Goal: Task Accomplishment & Management: Use online tool/utility

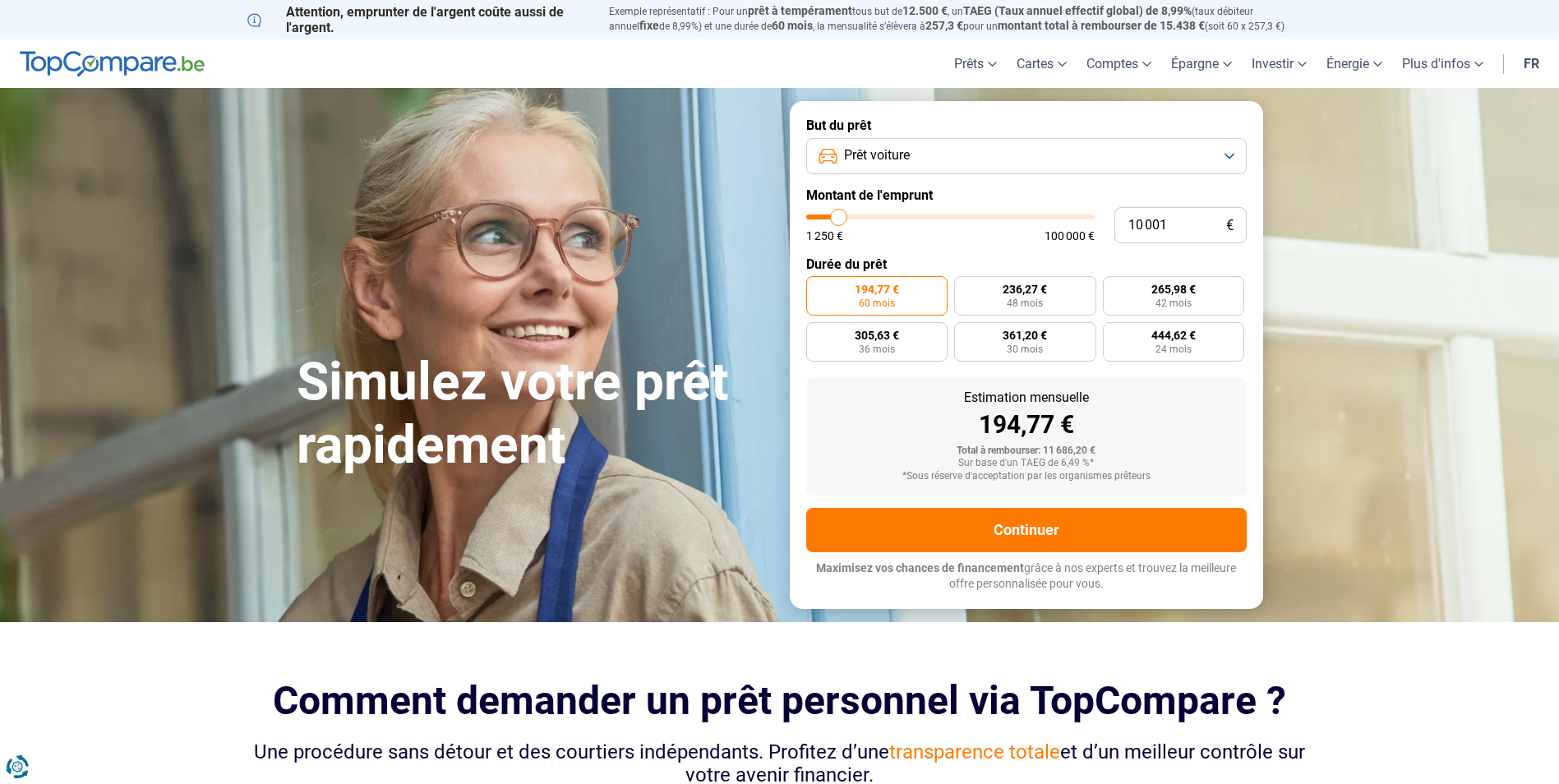
click at [1159, 159] on button "Prêt voiture" at bounding box center [1026, 156] width 441 height 36
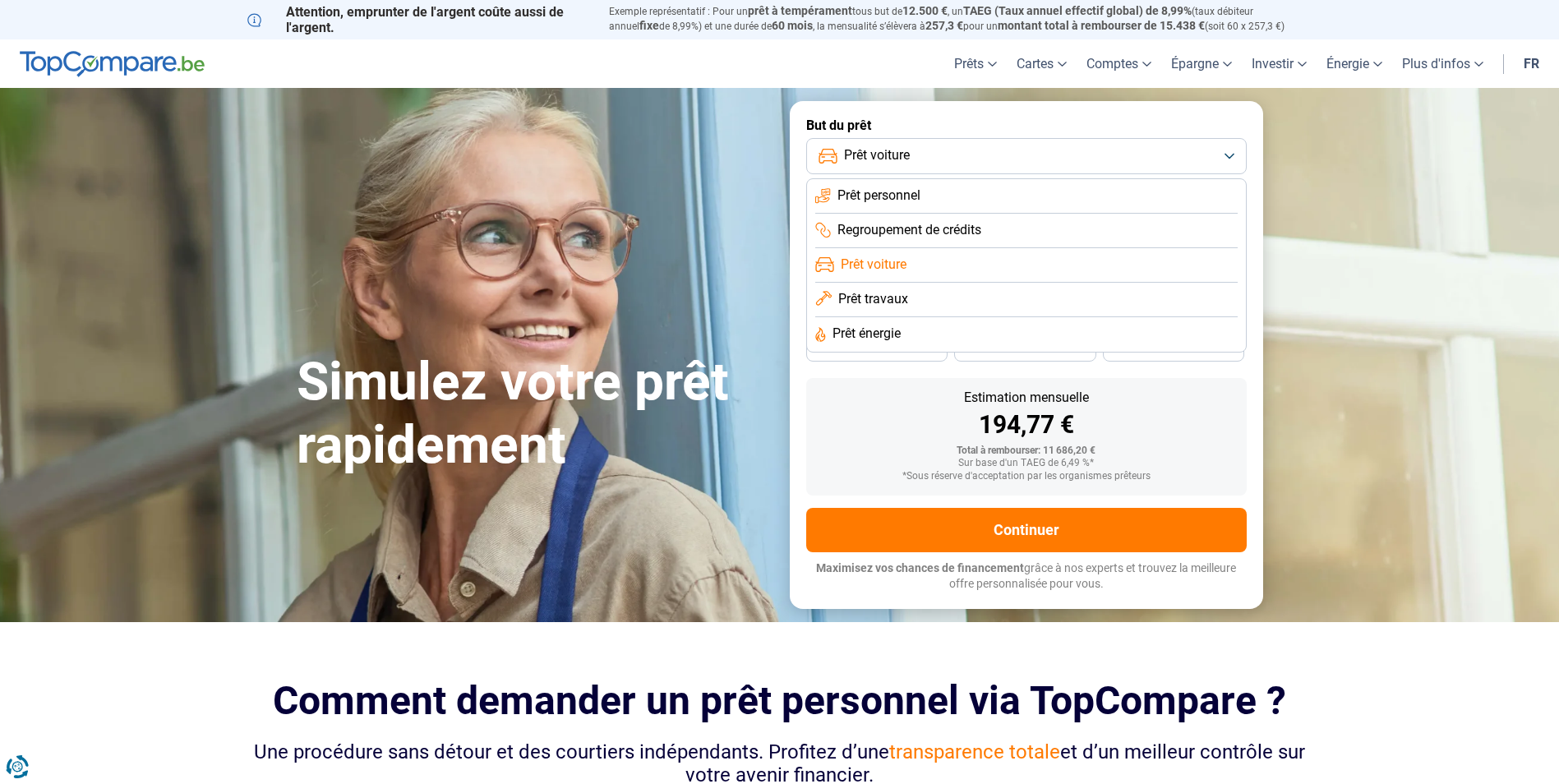
click at [1176, 151] on button "Prêt voiture" at bounding box center [1026, 156] width 441 height 36
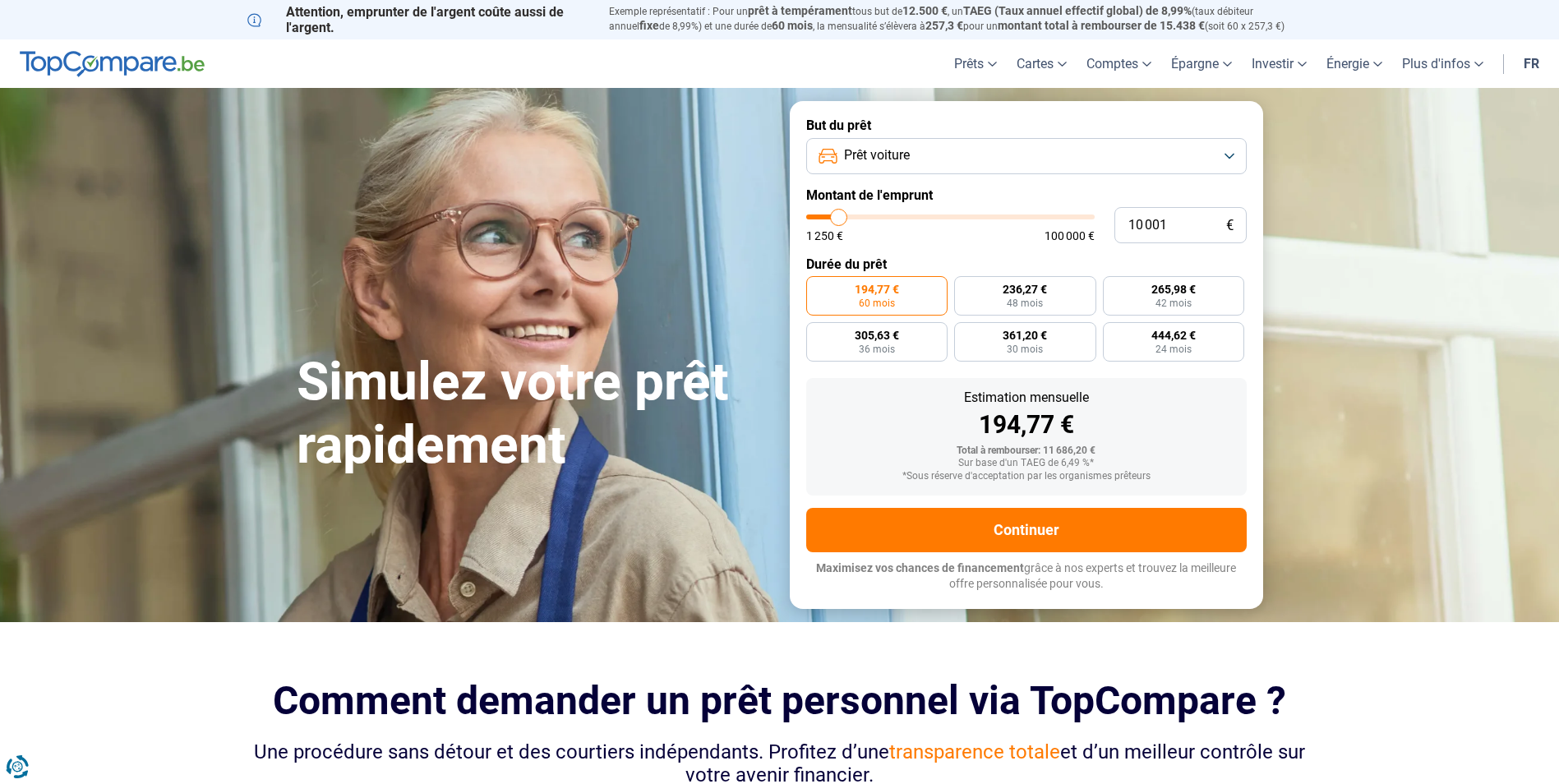
type input "9 750"
type input "9750"
type input "10 000"
type input "10000"
type input "10 500"
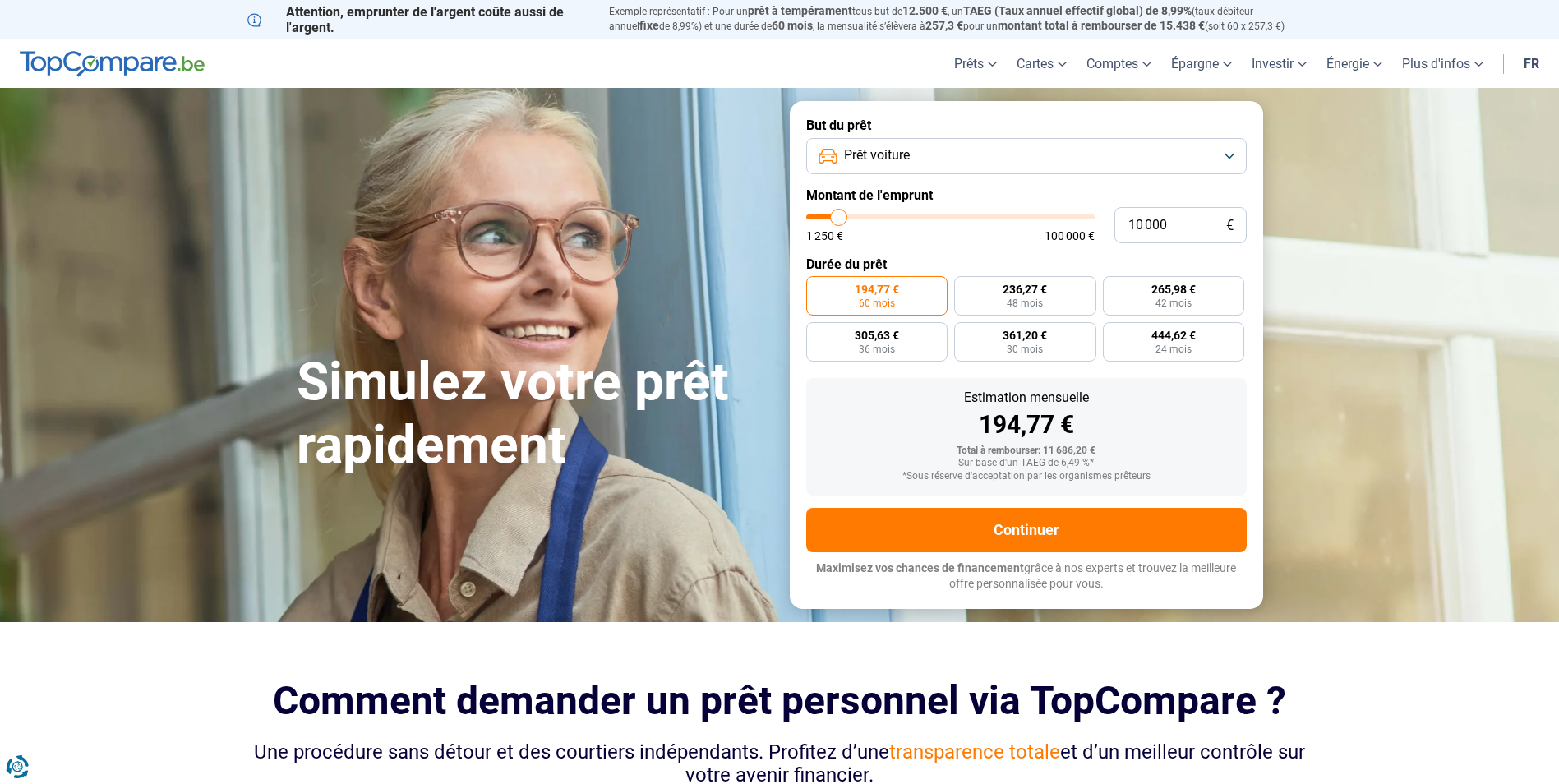
type input "10500"
type input "11 000"
type input "11000"
type input "11 750"
type input "11750"
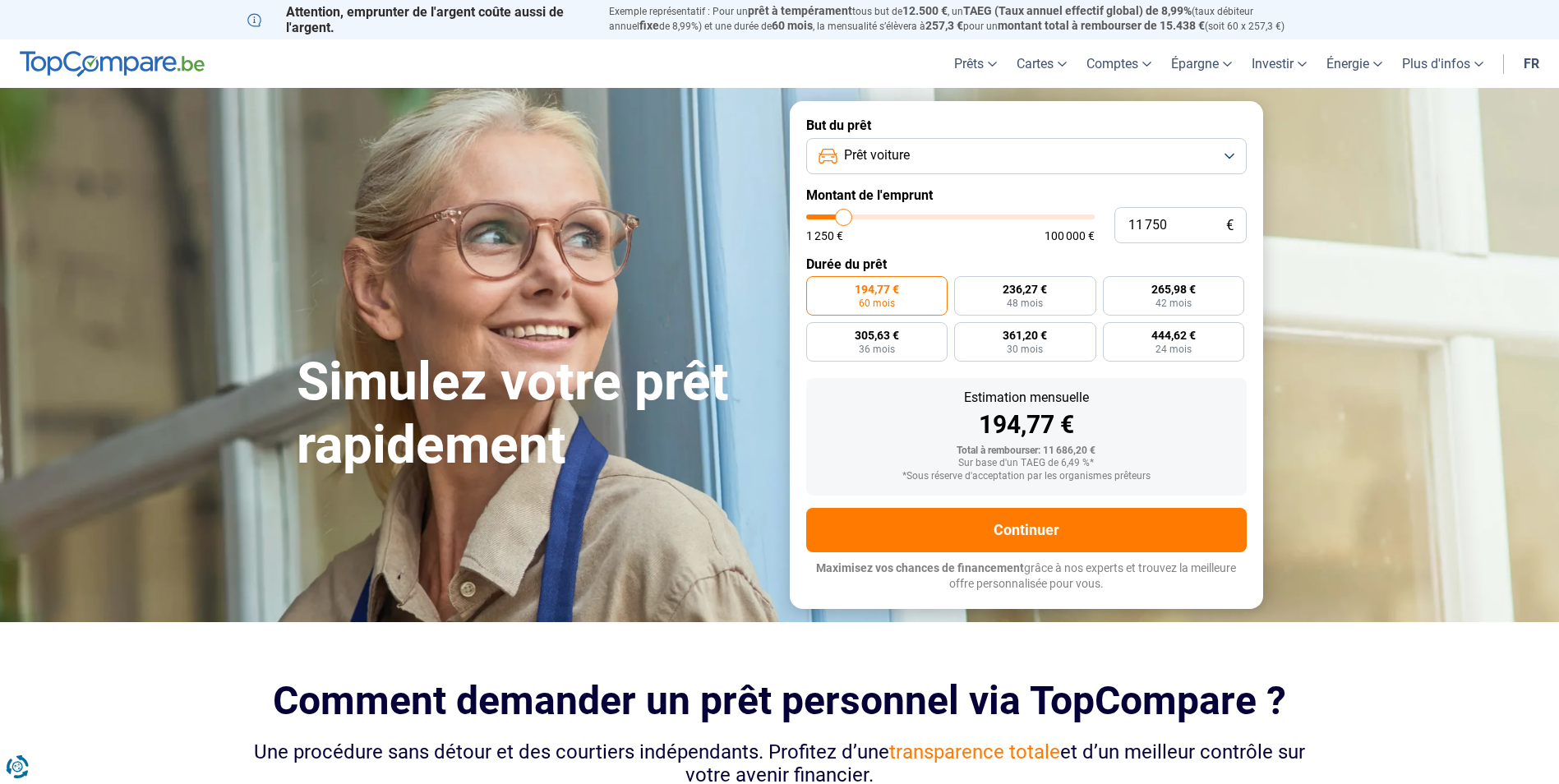
type input "13 000"
type input "13000"
type input "14 250"
type input "14250"
type input "15 500"
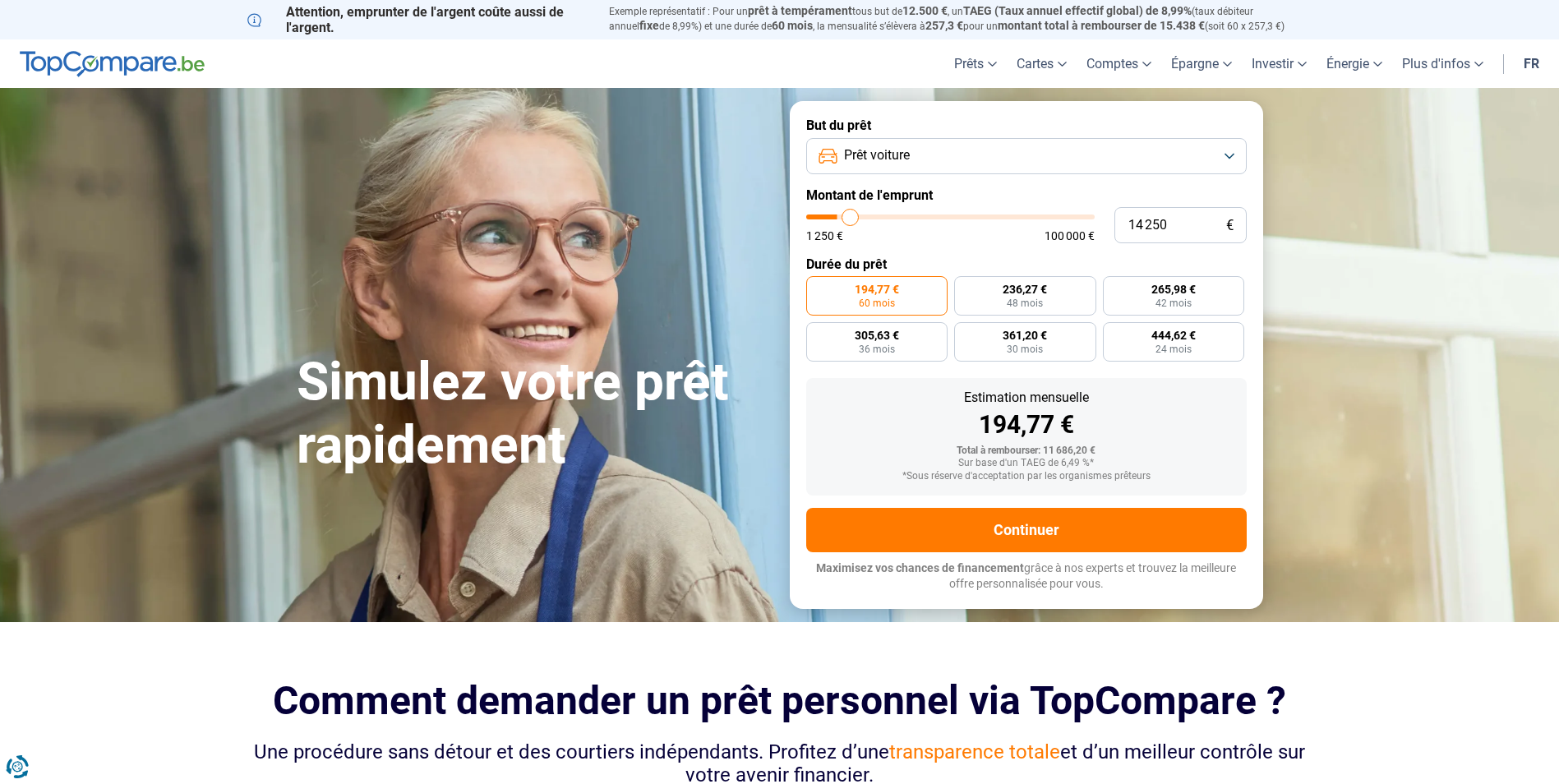
type input "15500"
type input "16 250"
type input "16250"
type input "17 000"
type input "17000"
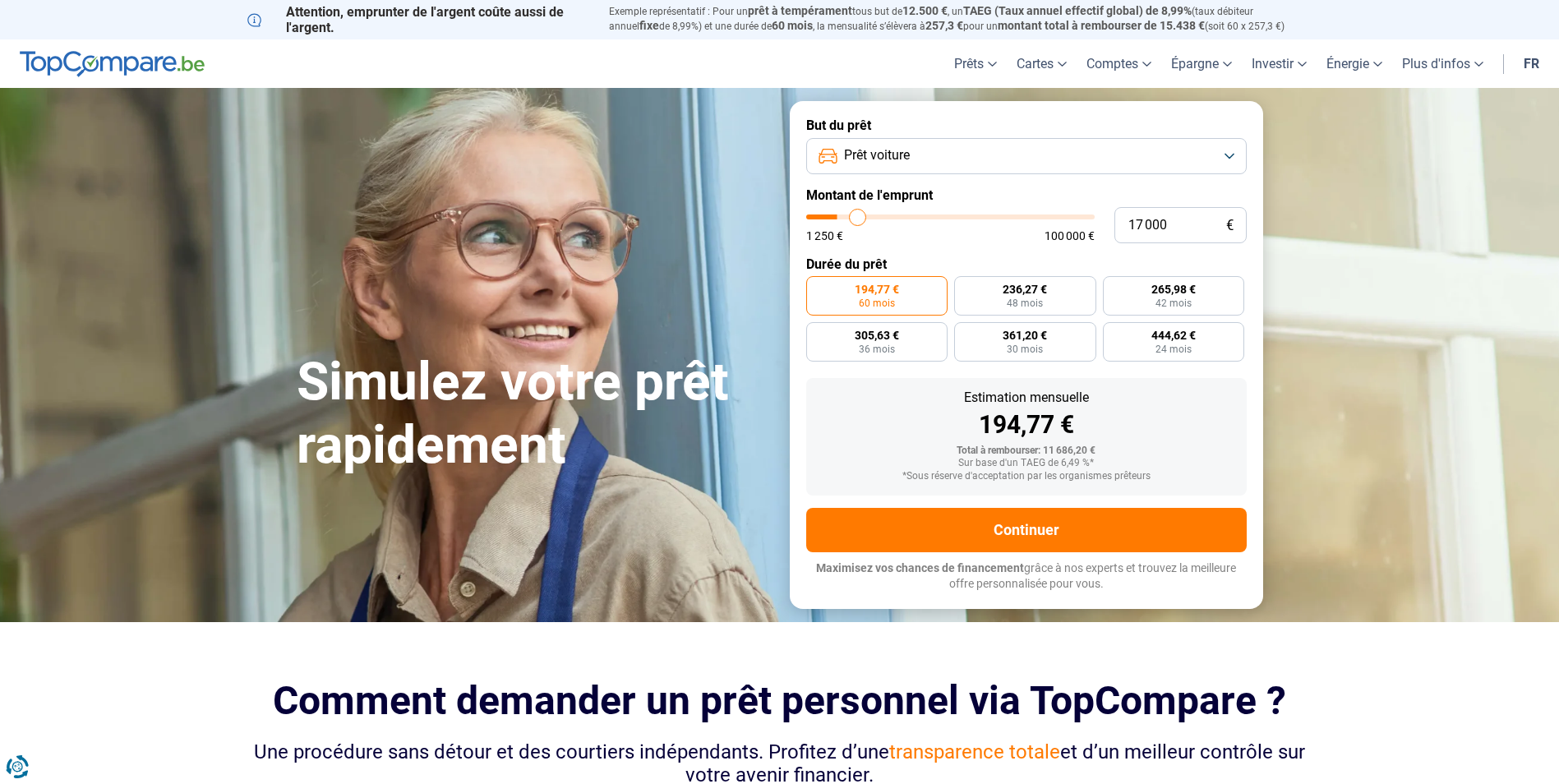
type input "17 250"
type input "17250"
type input "18 000"
type input "18000"
type input "18 750"
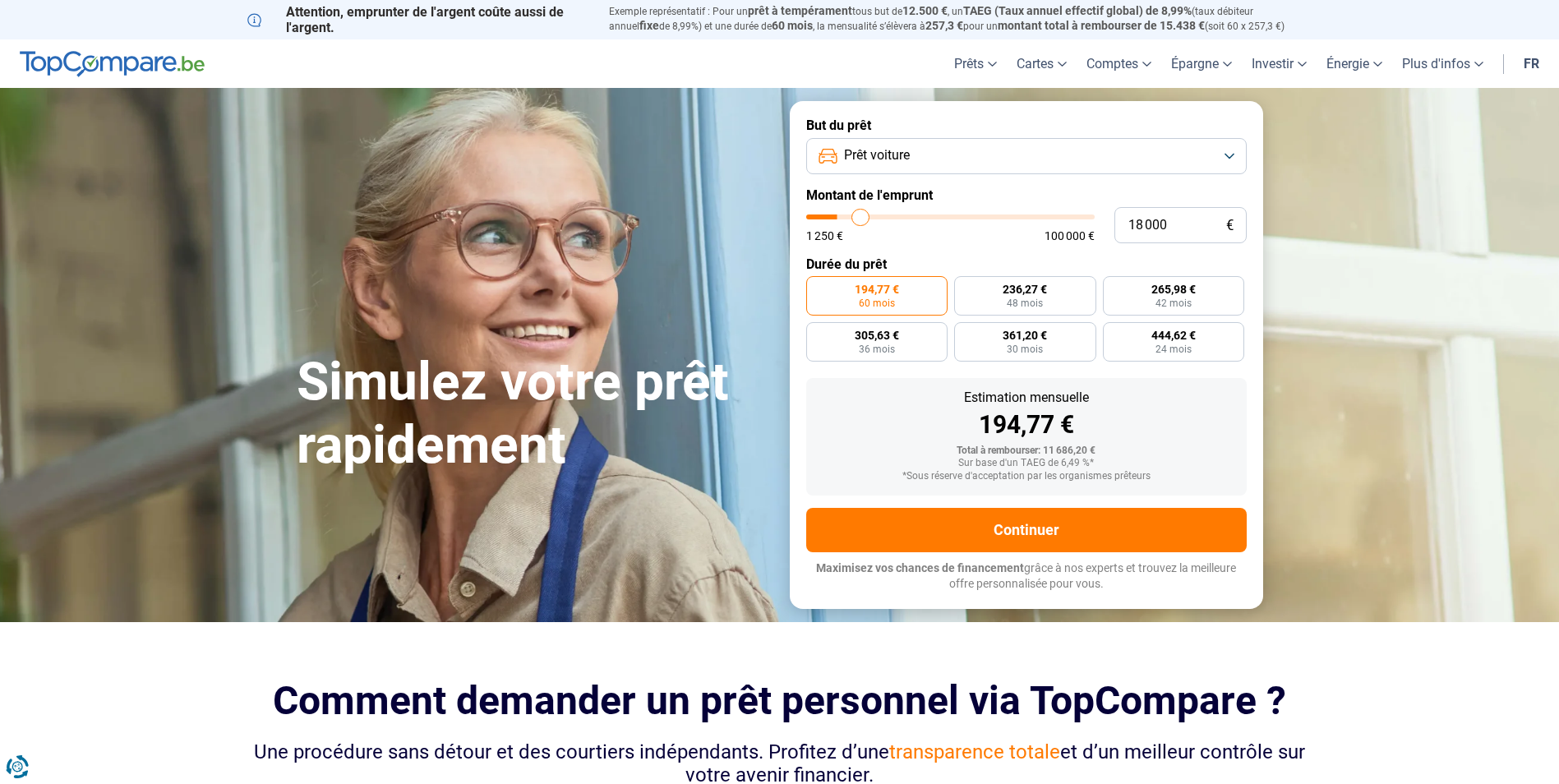
type input "18750"
type input "19 250"
type input "19250"
type input "19 750"
type input "19750"
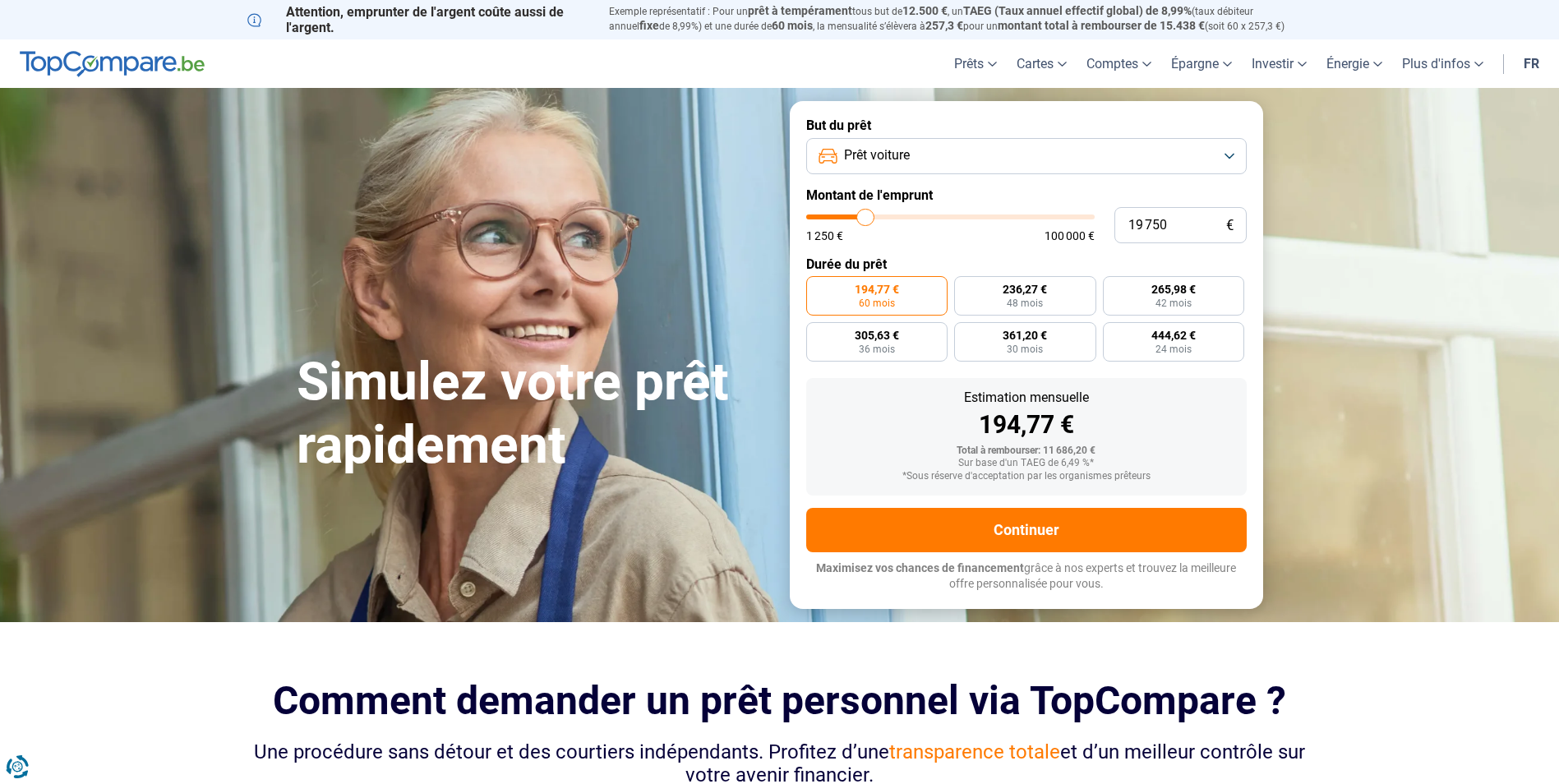
type input "20 250"
type input "20250"
type input "20 750"
type input "20750"
type input "22 000"
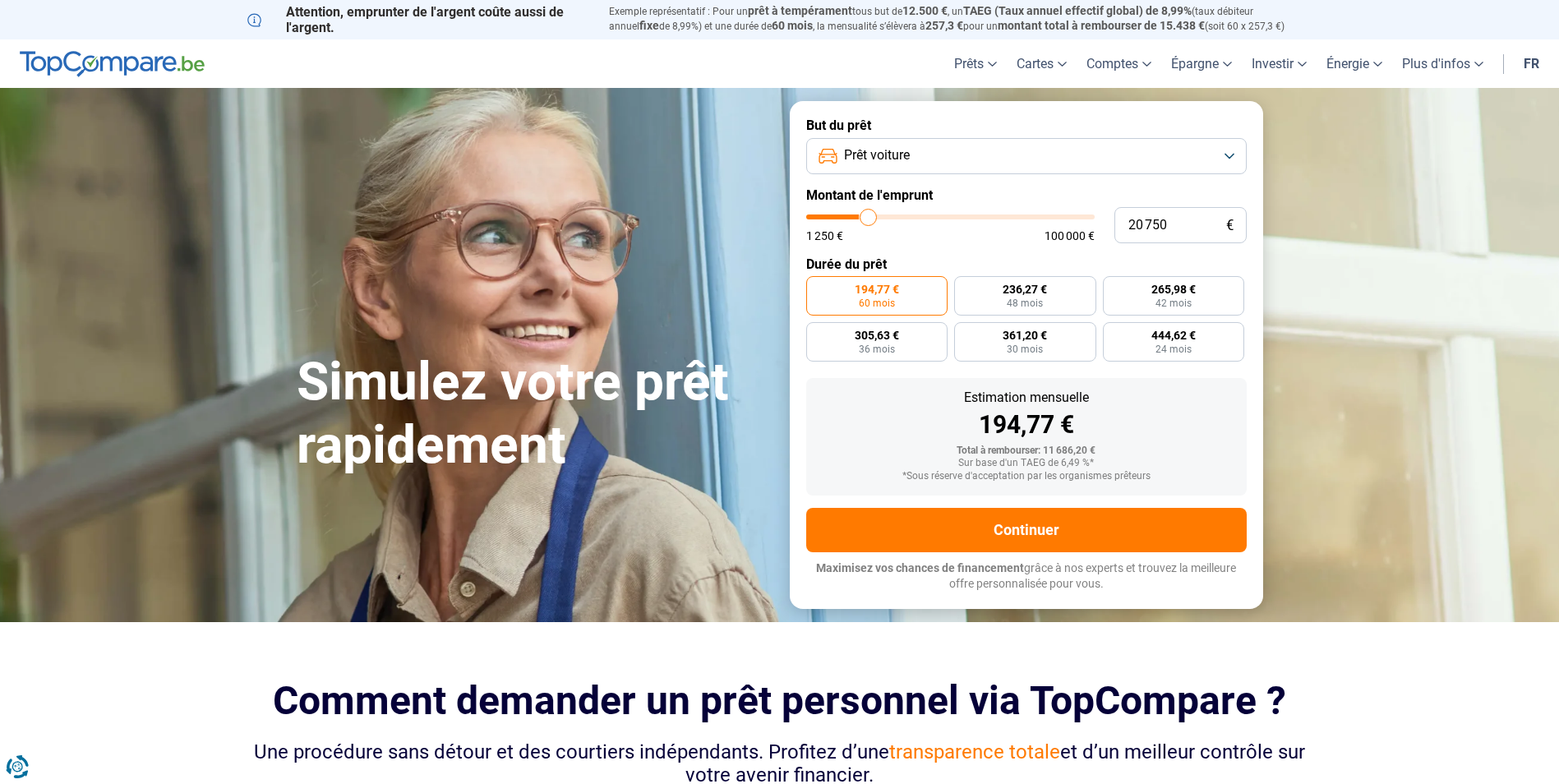
type input "22000"
type input "23 250"
type input "23250"
type input "24 750"
type input "24750"
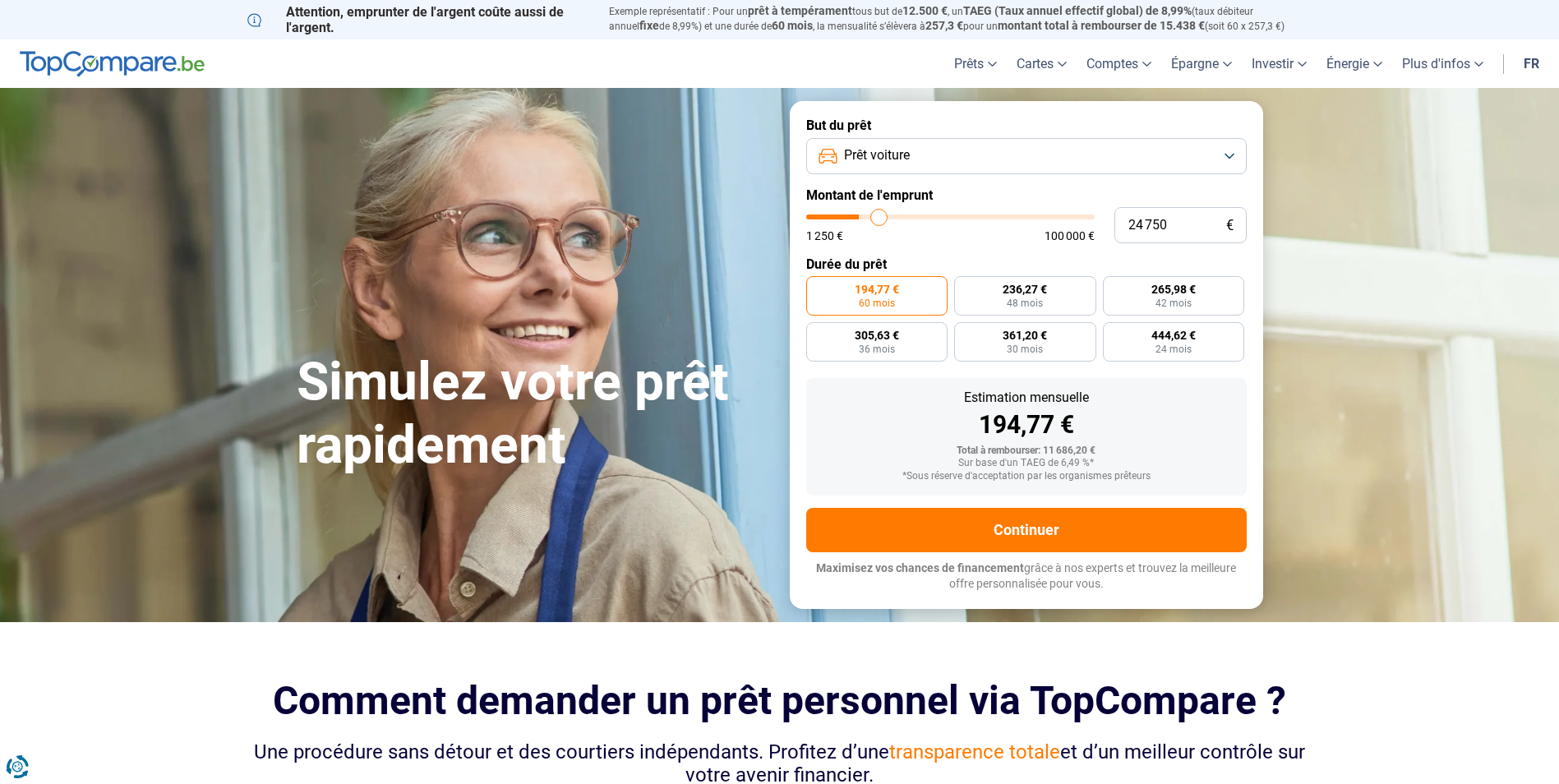
type input "26 750"
type input "26750"
type input "28 750"
type input "28750"
type input "30 750"
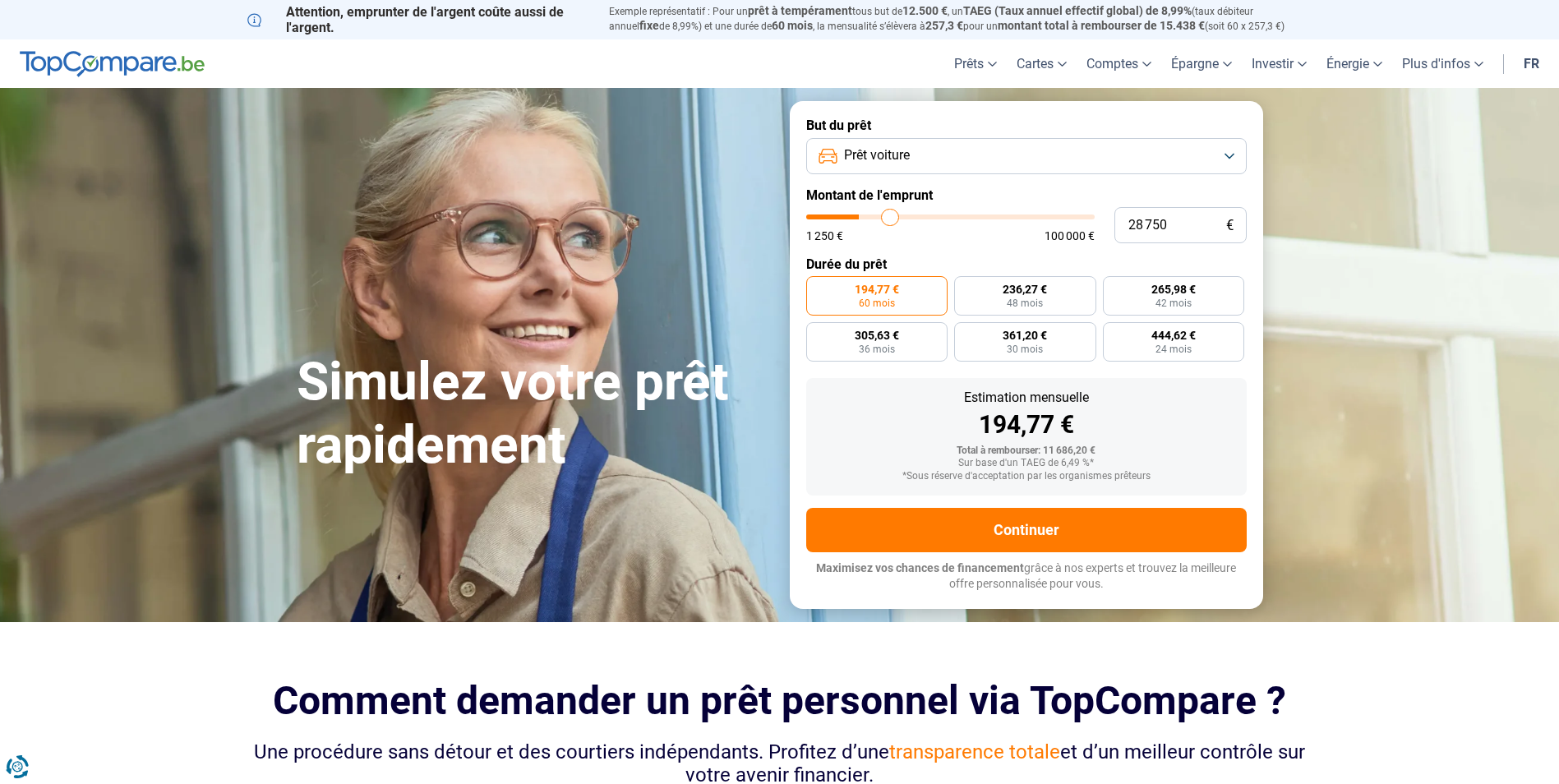
type input "30750"
type input "32 750"
type input "32750"
type input "35 000"
type input "35000"
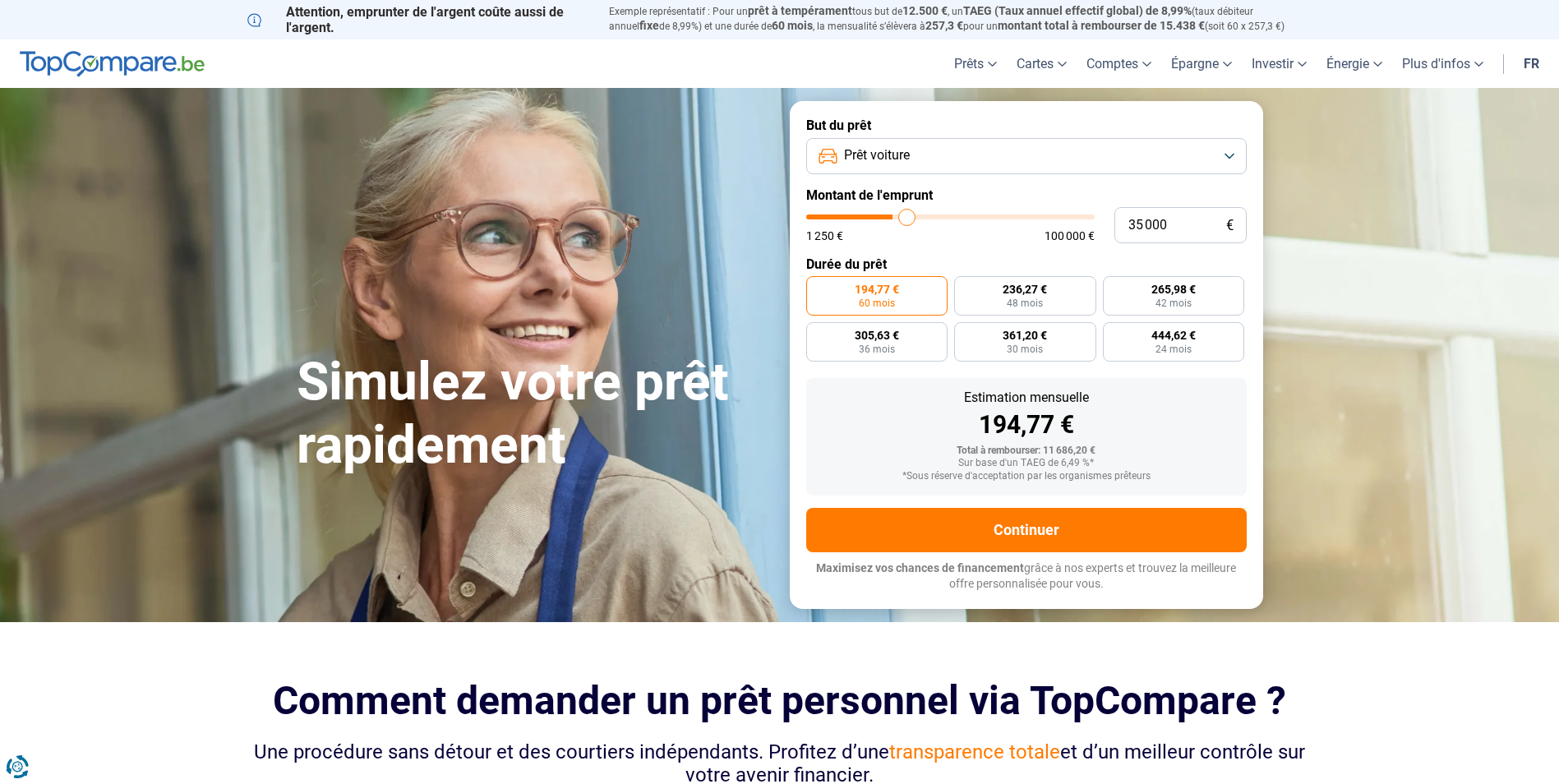
type input "37 250"
type input "37250"
type input "39 750"
type input "39750"
type input "42 250"
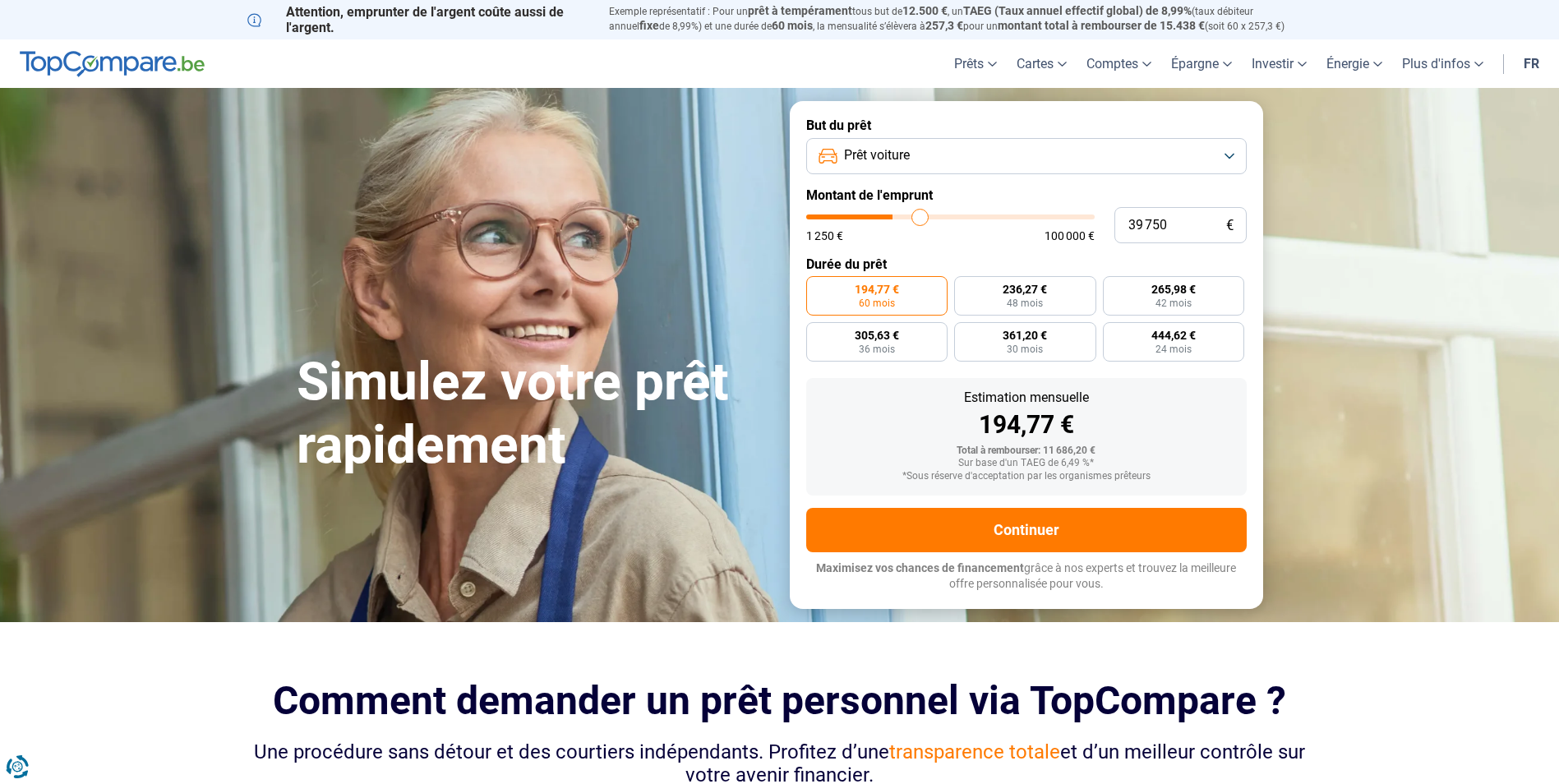
type input "42250"
type input "45 250"
type input "45250"
type input "47 500"
type input "47500"
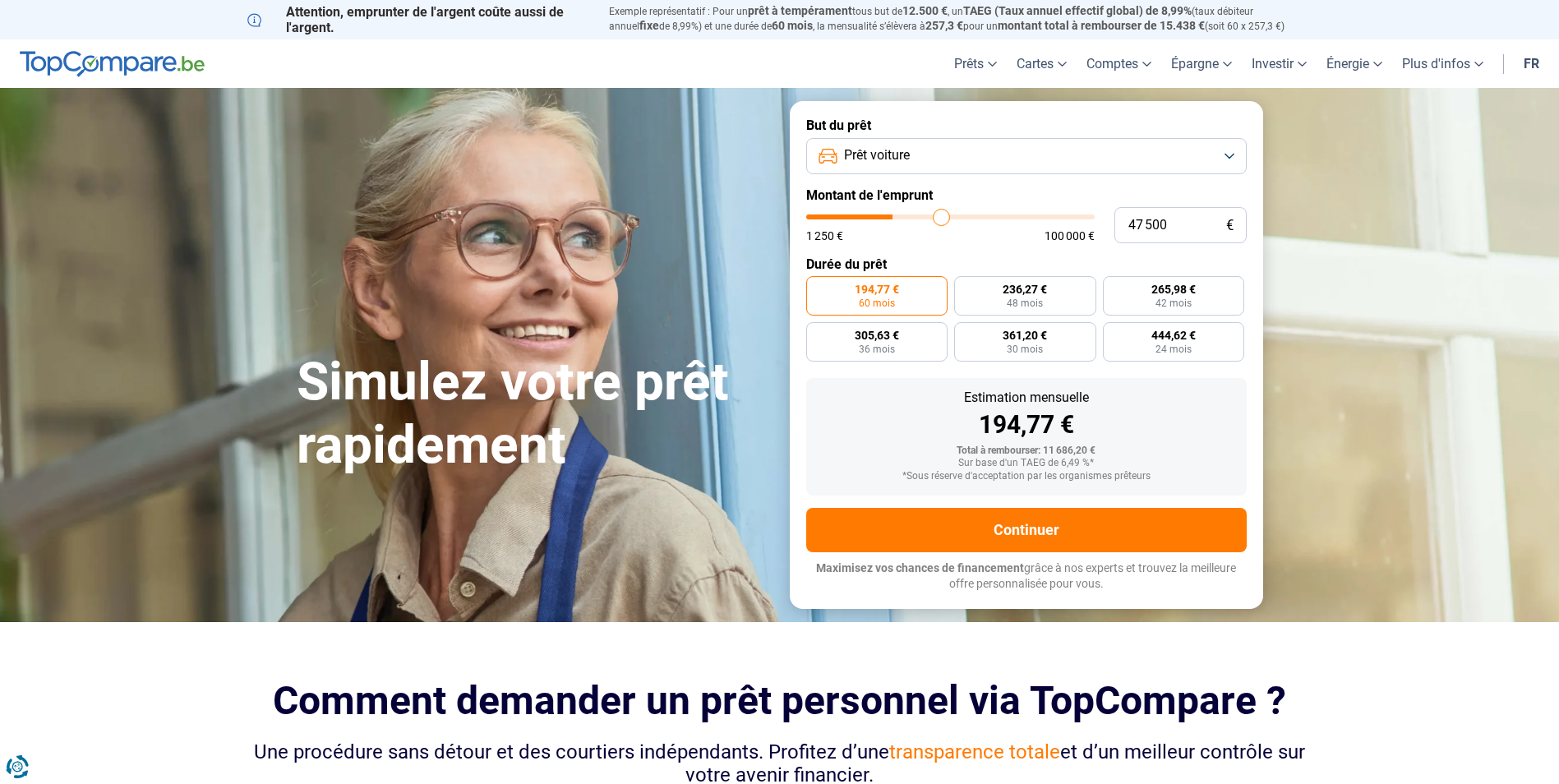
type input "49 000"
type input "49000"
type input "50 250"
type input "50250"
type input "50 500"
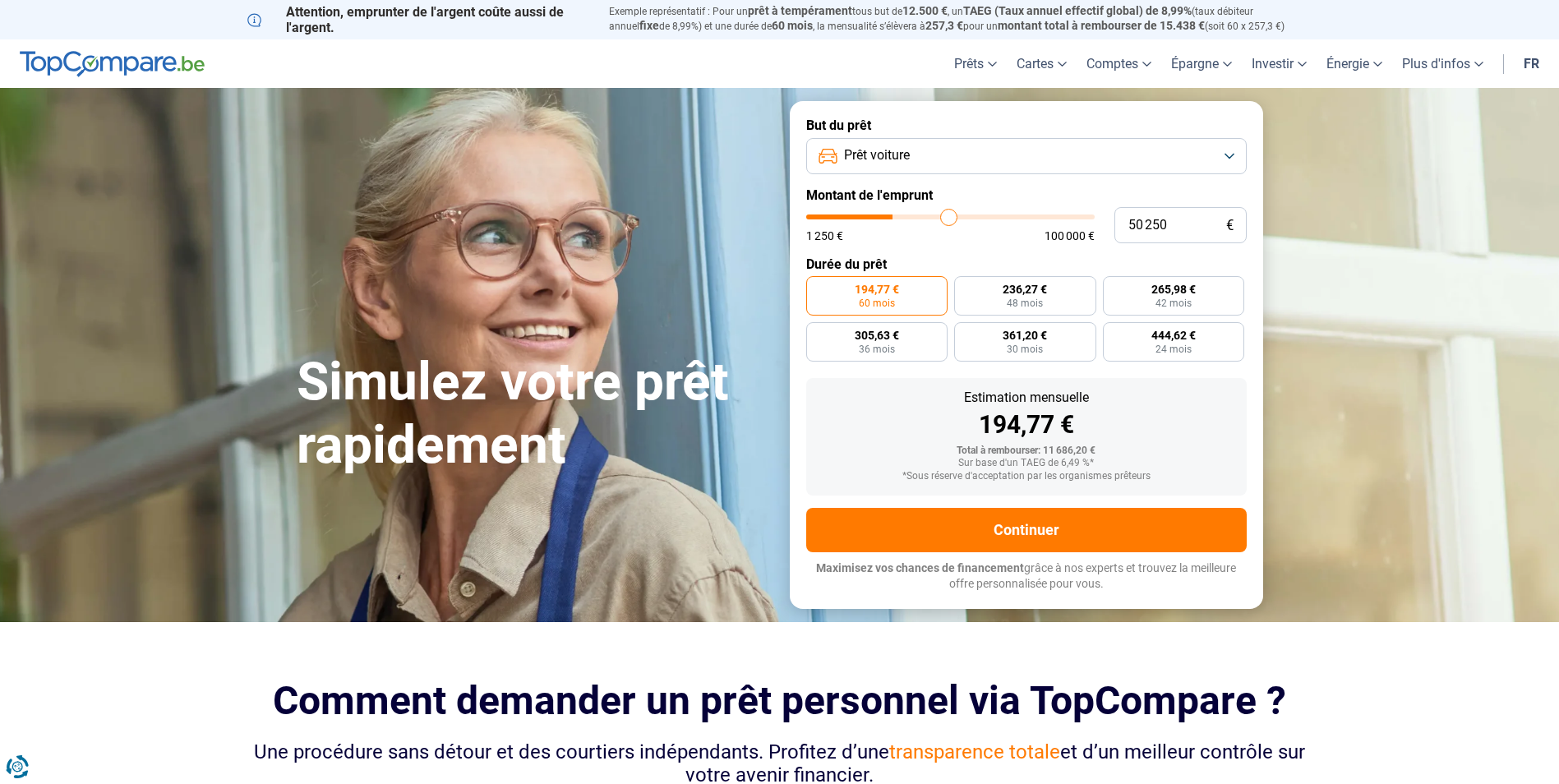
type input "50500"
type input "51 000"
type input "51000"
type input "51 250"
type input "51250"
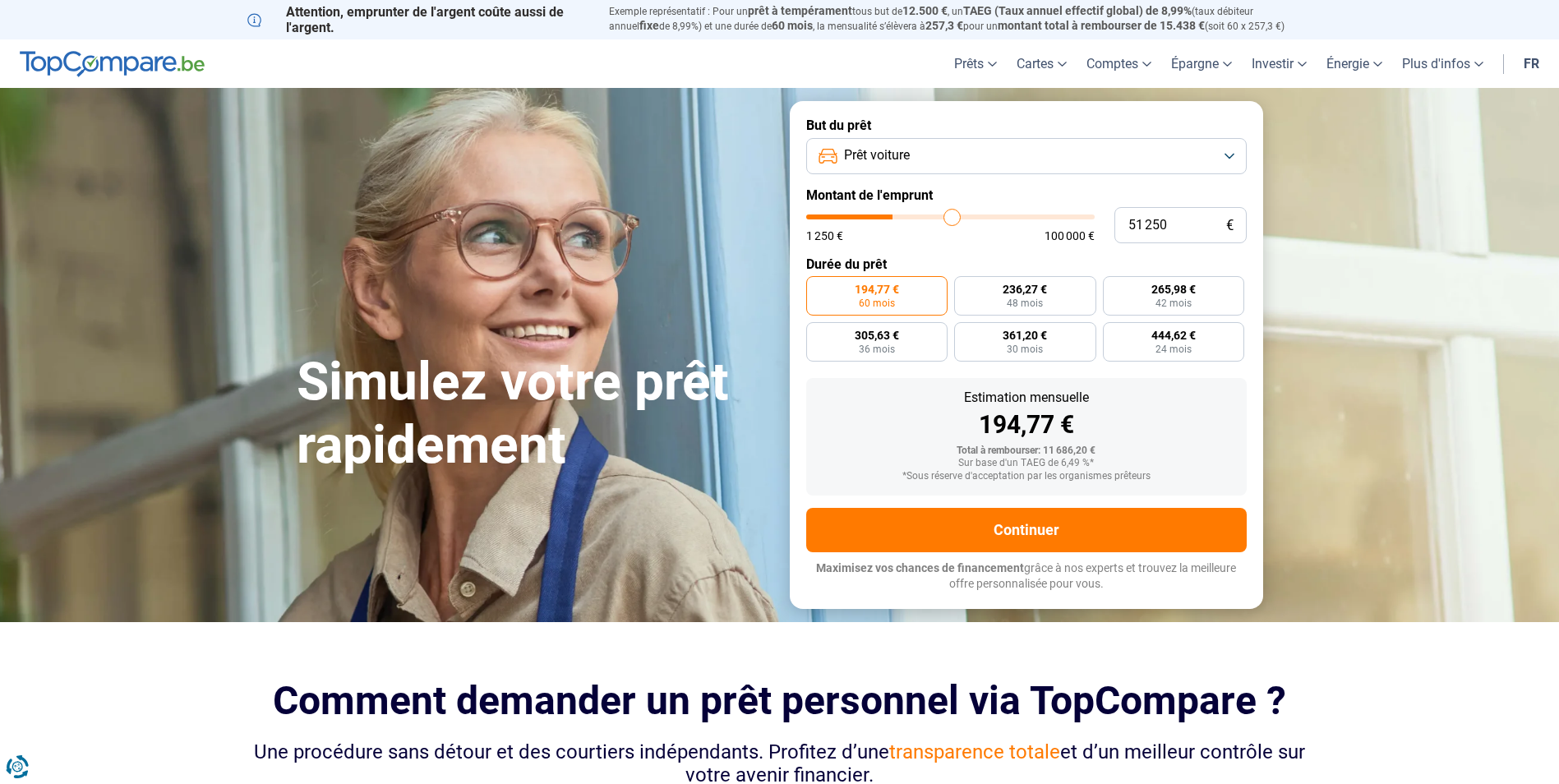
type input "51 500"
type input "51500"
type input "51 750"
type input "51750"
type input "52 750"
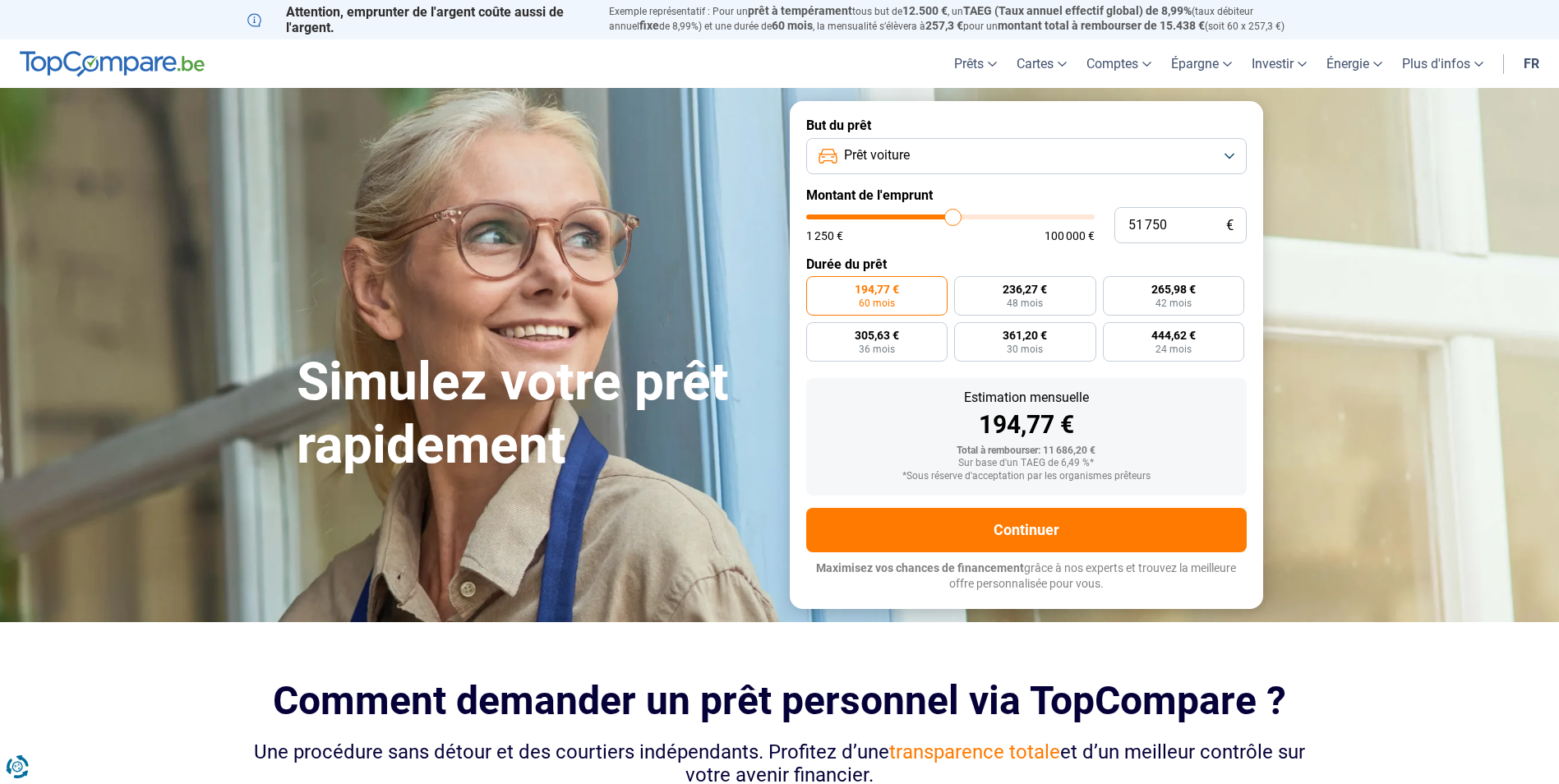
type input "52750"
type input "53 000"
type input "53000"
type input "54 500"
type input "54500"
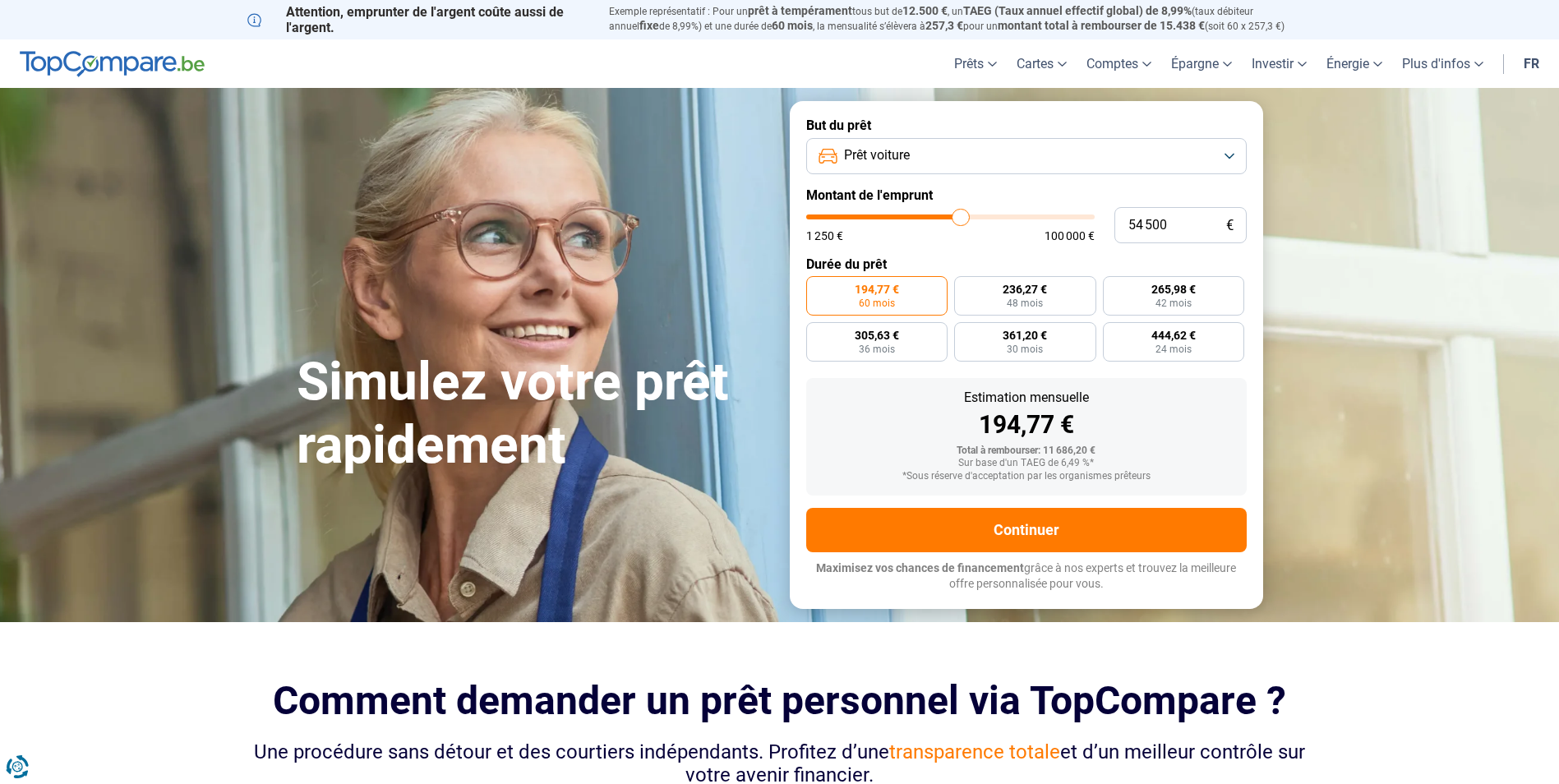
type input "55 750"
type input "55750"
type input "57 250"
type input "57250"
type input "58 500"
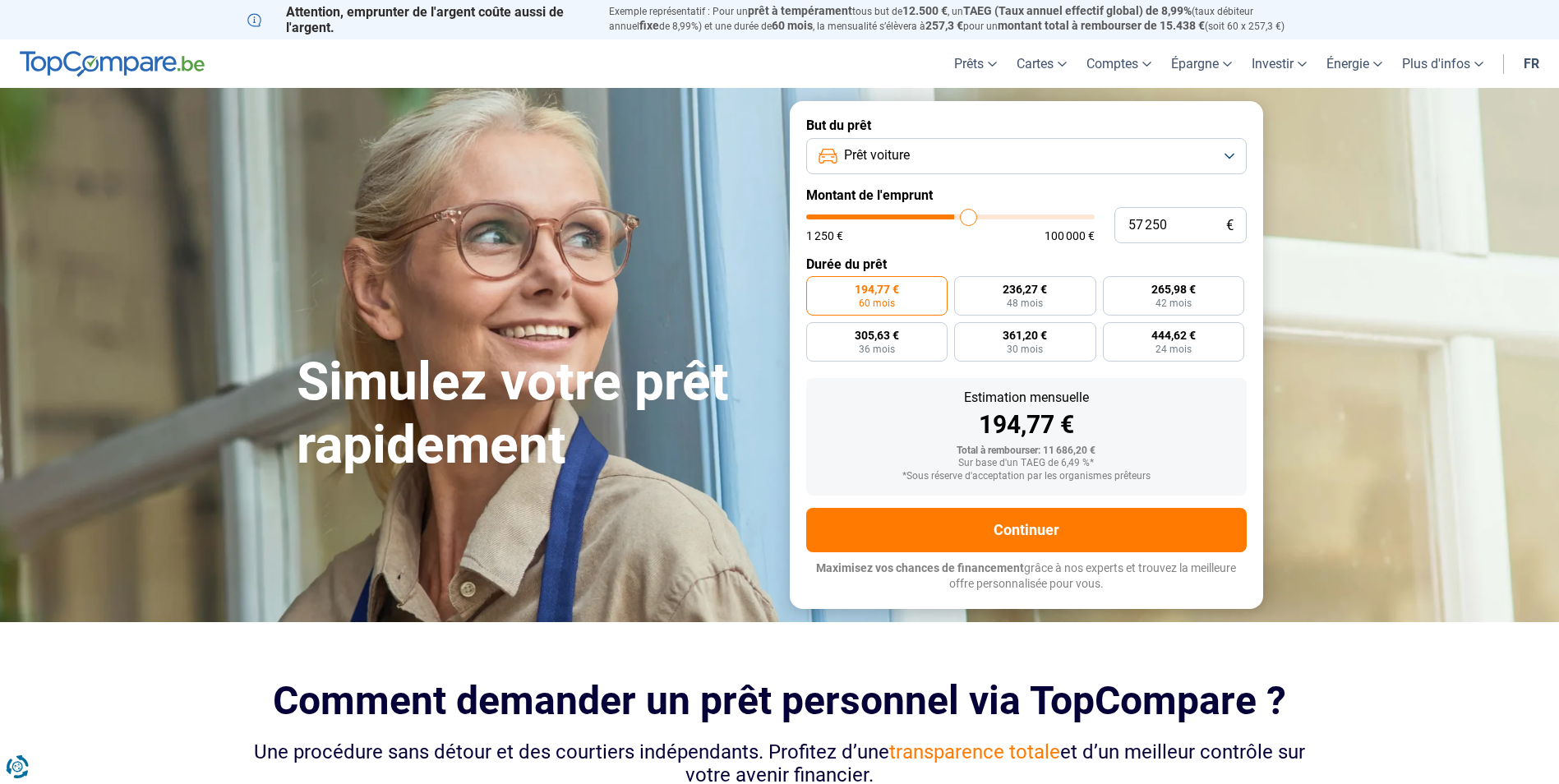
type input "58500"
type input "60 000"
type input "60000"
type input "61 750"
type input "61750"
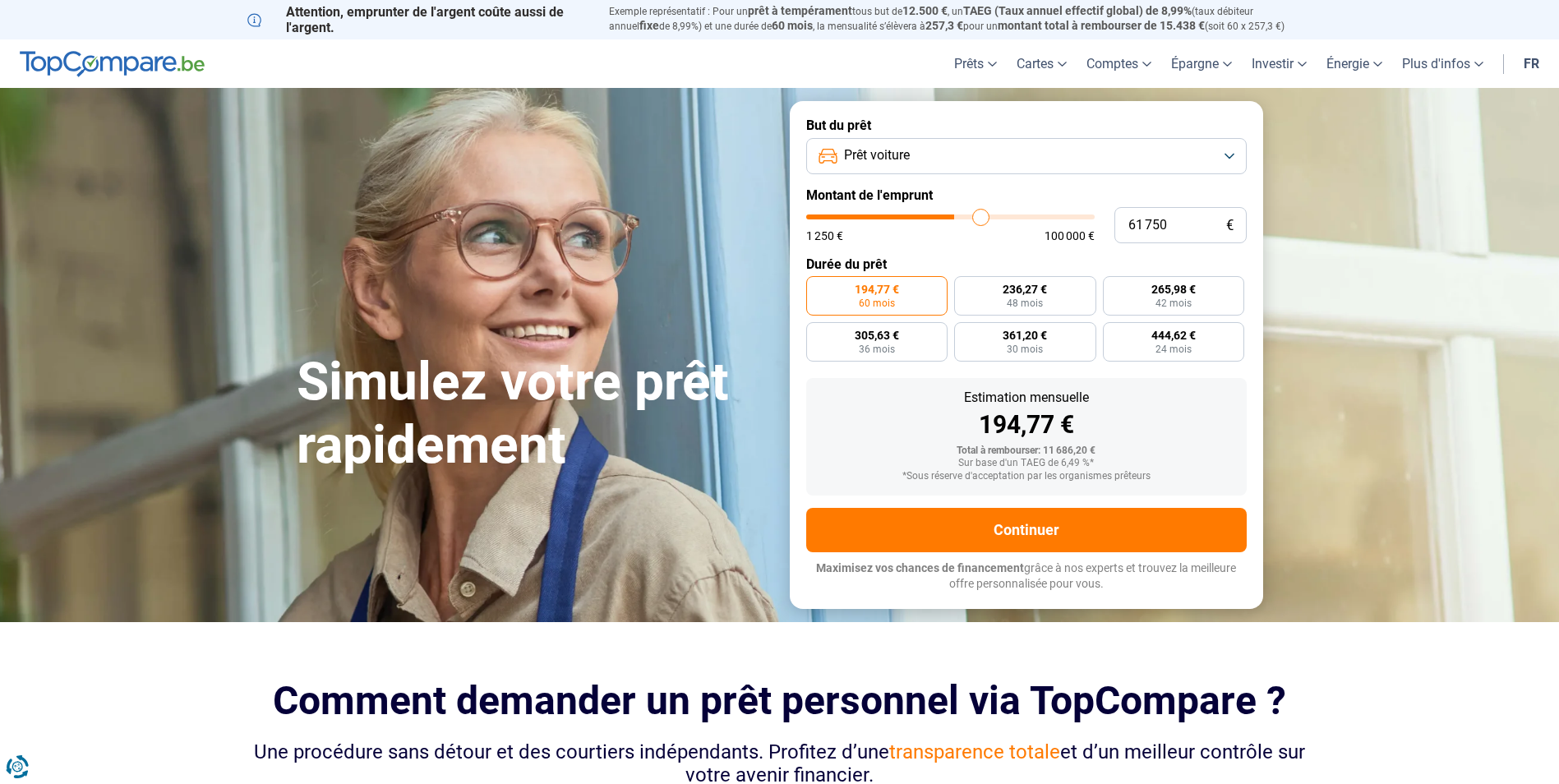
type input "63 250"
type input "63250"
type input "65 000"
type input "65000"
type input "66 750"
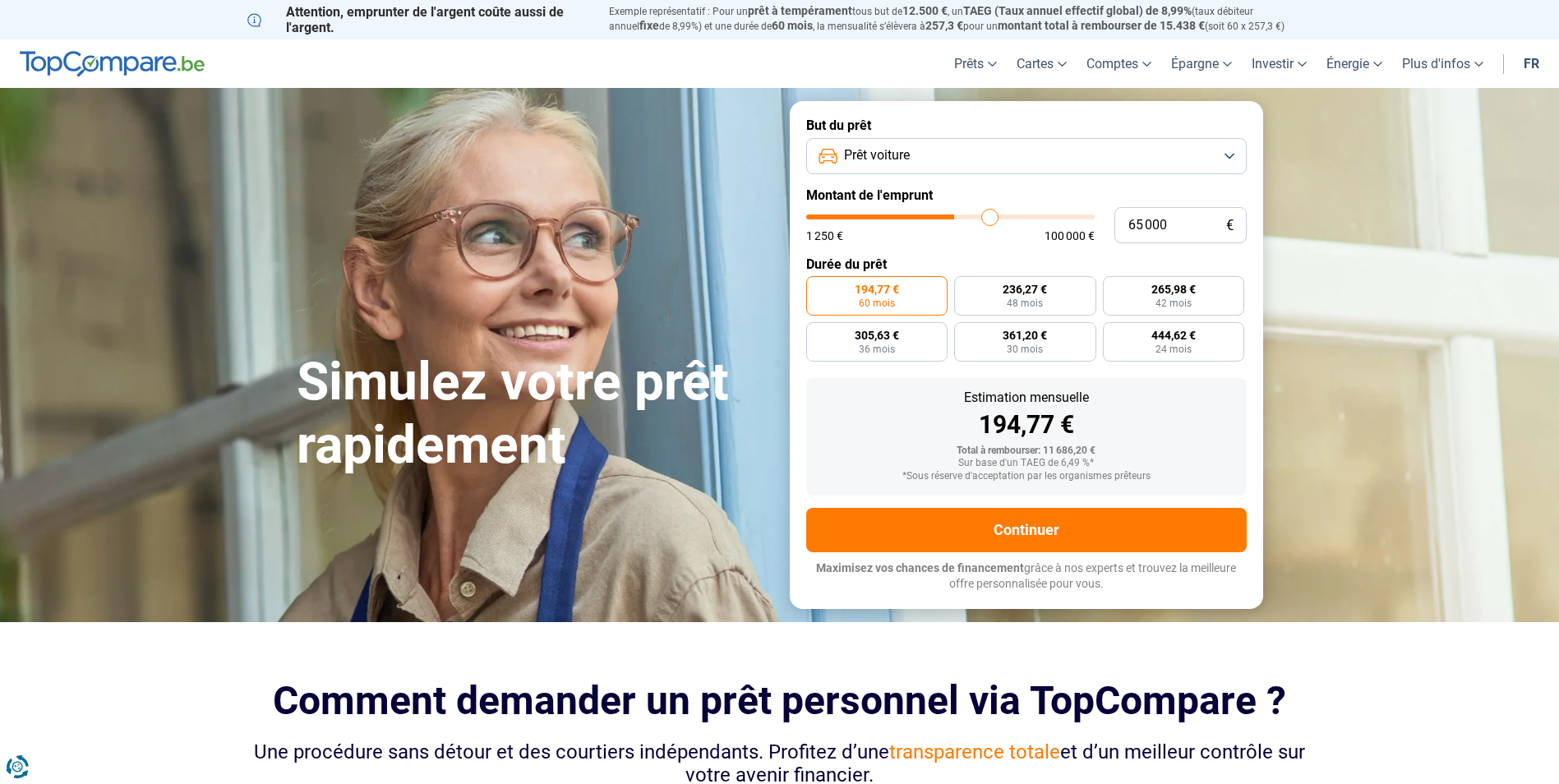
type input "66750"
type input "68 000"
type input "68000"
type input "69 000"
type input "69000"
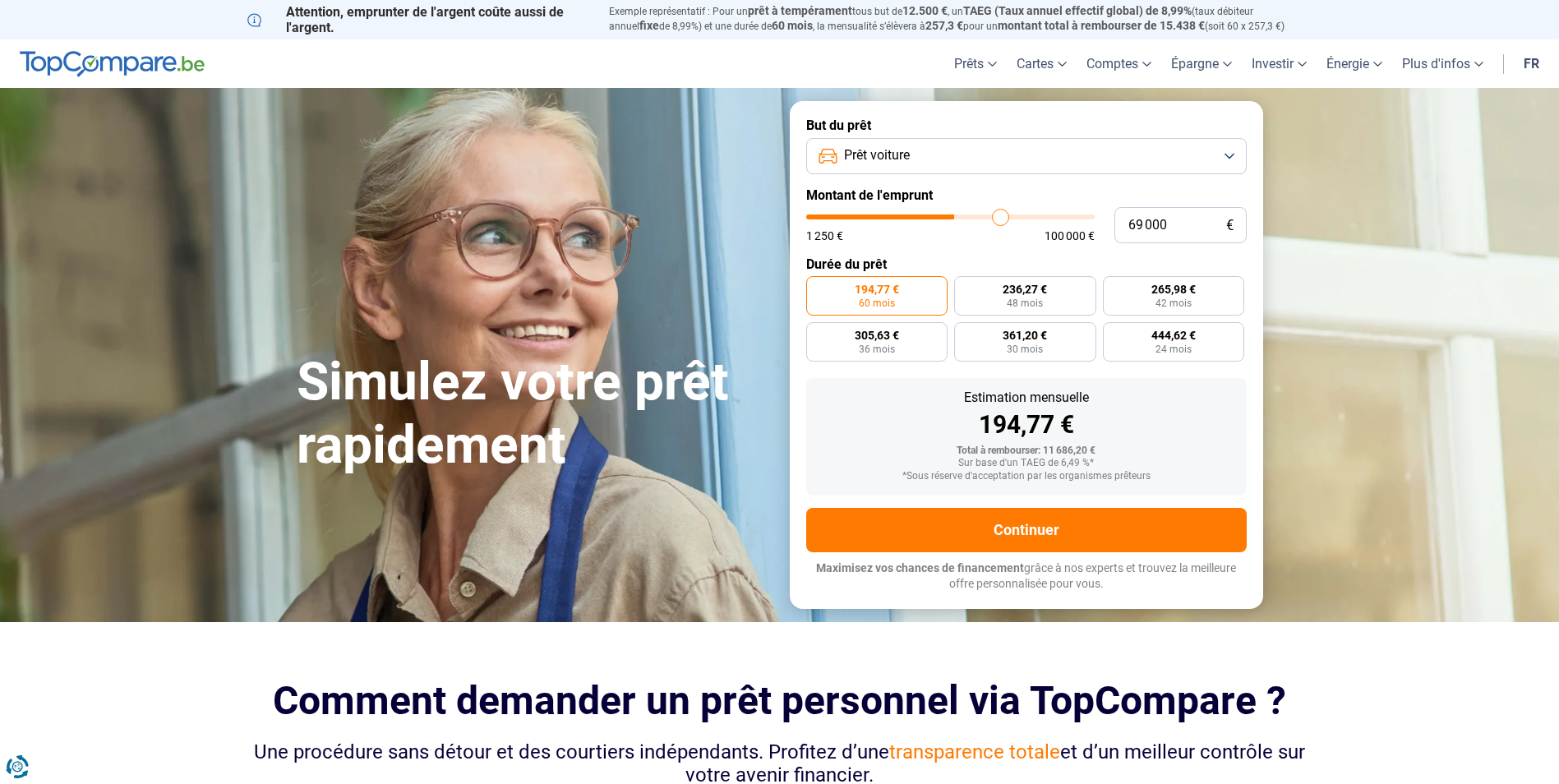
type input "69 250"
type input "69250"
type input "69 000"
type input "69000"
type input "68 000"
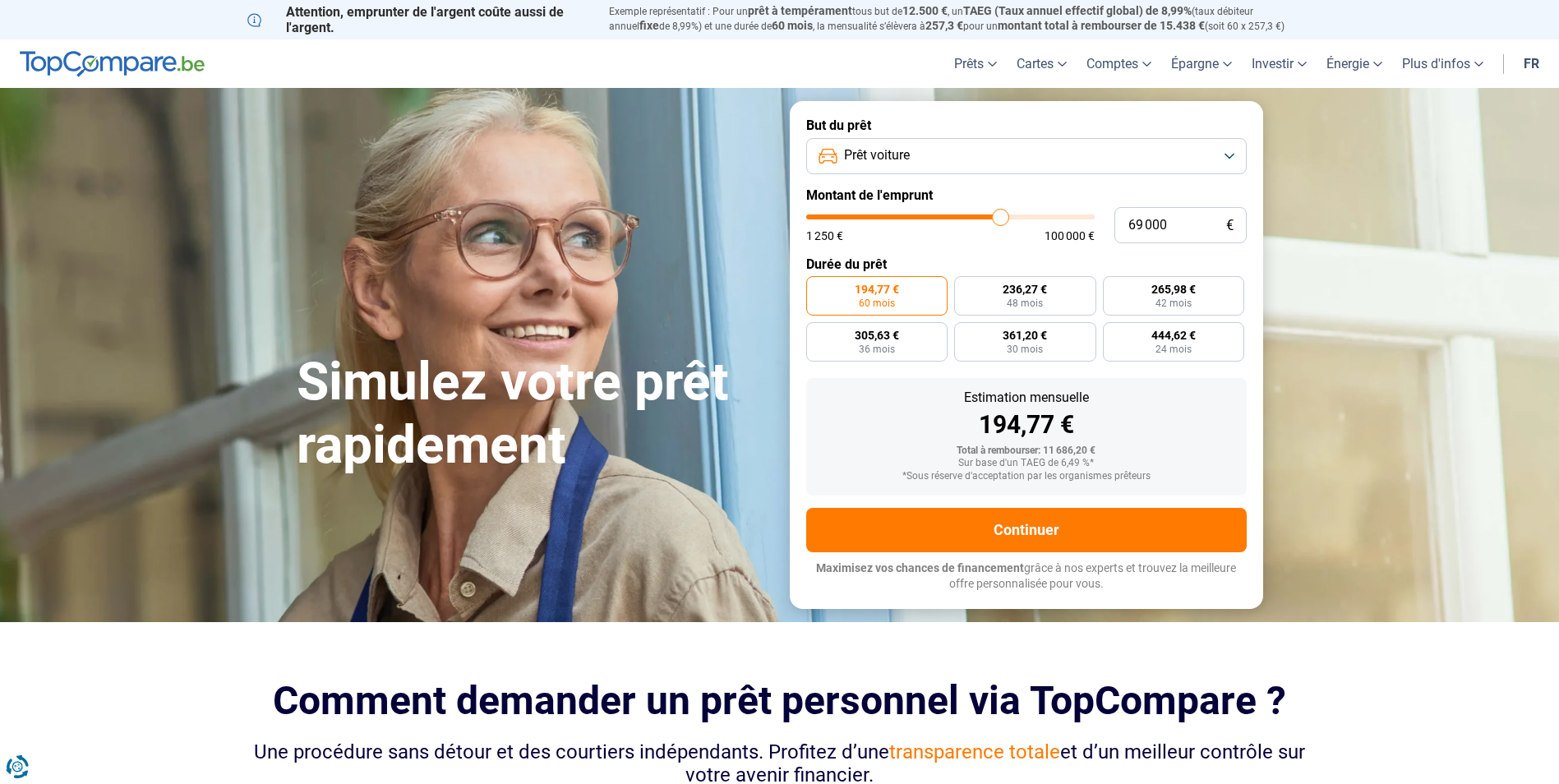
type input "68000"
type input "67 250"
type input "67250"
type input "66 000"
type input "66000"
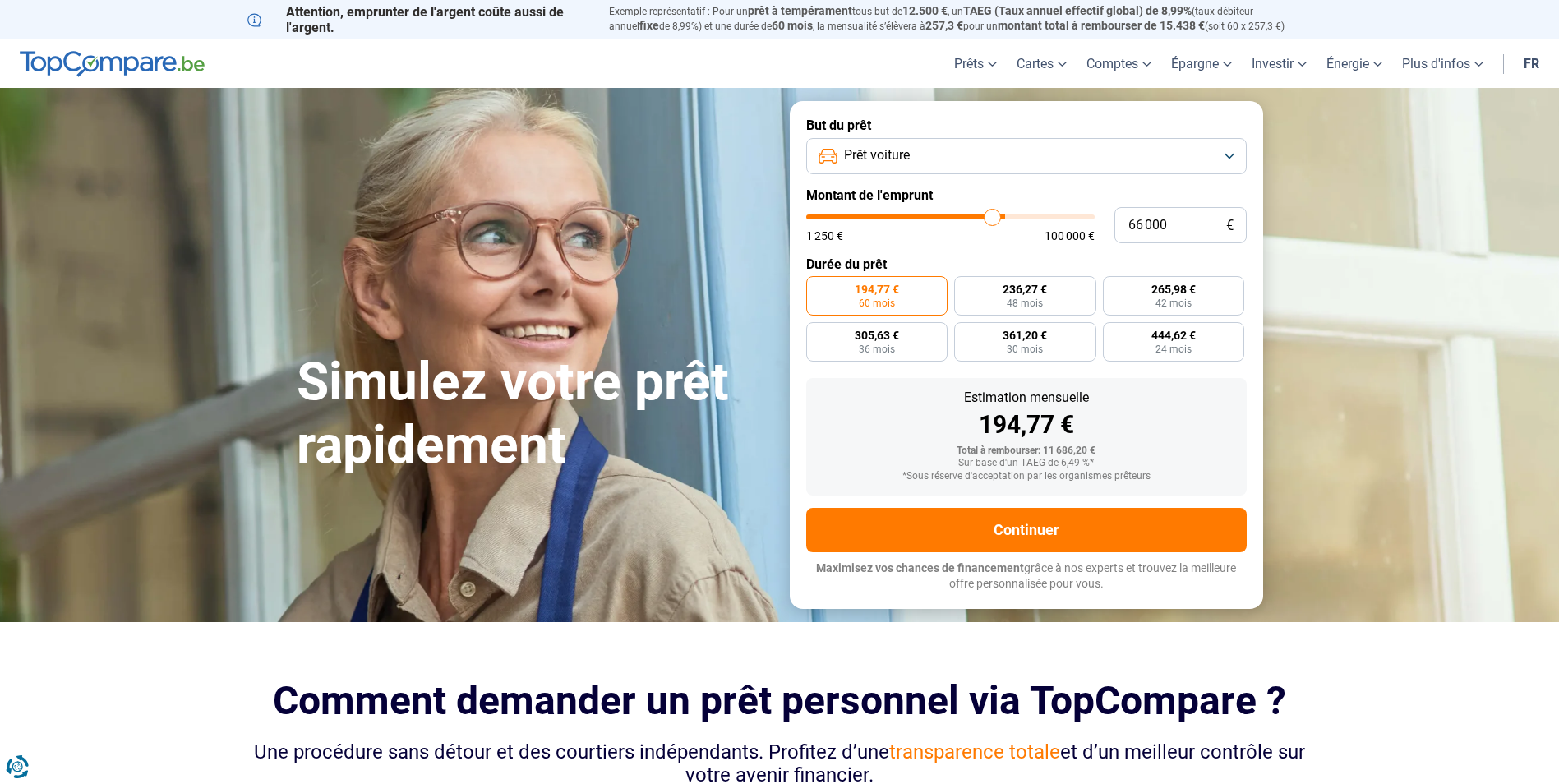
type input "64 750"
type input "64750"
type input "62 250"
type input "62250"
type input "60 000"
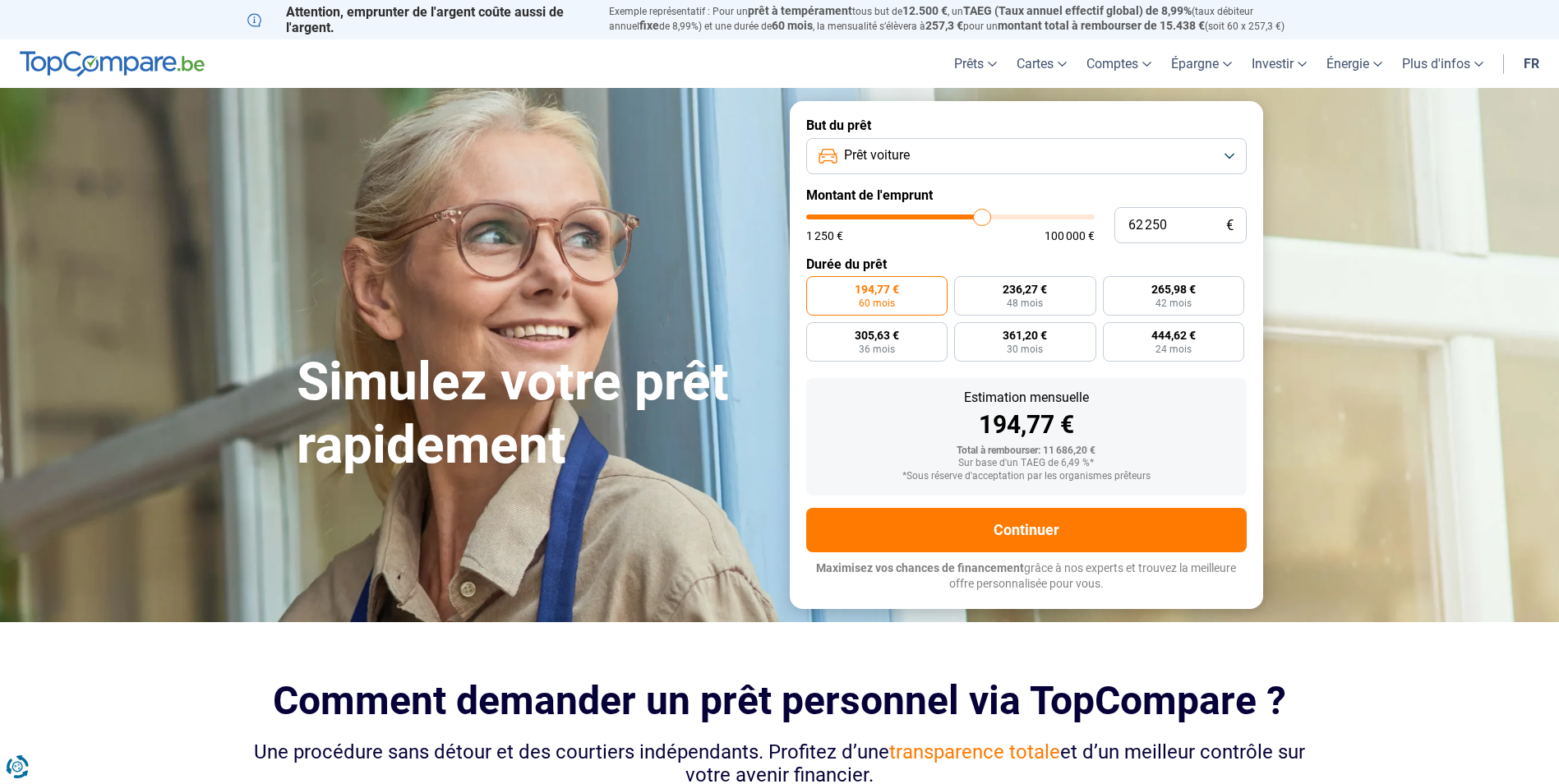
type input "60000"
type input "58 000"
type input "58000"
type input "57 000"
type input "57000"
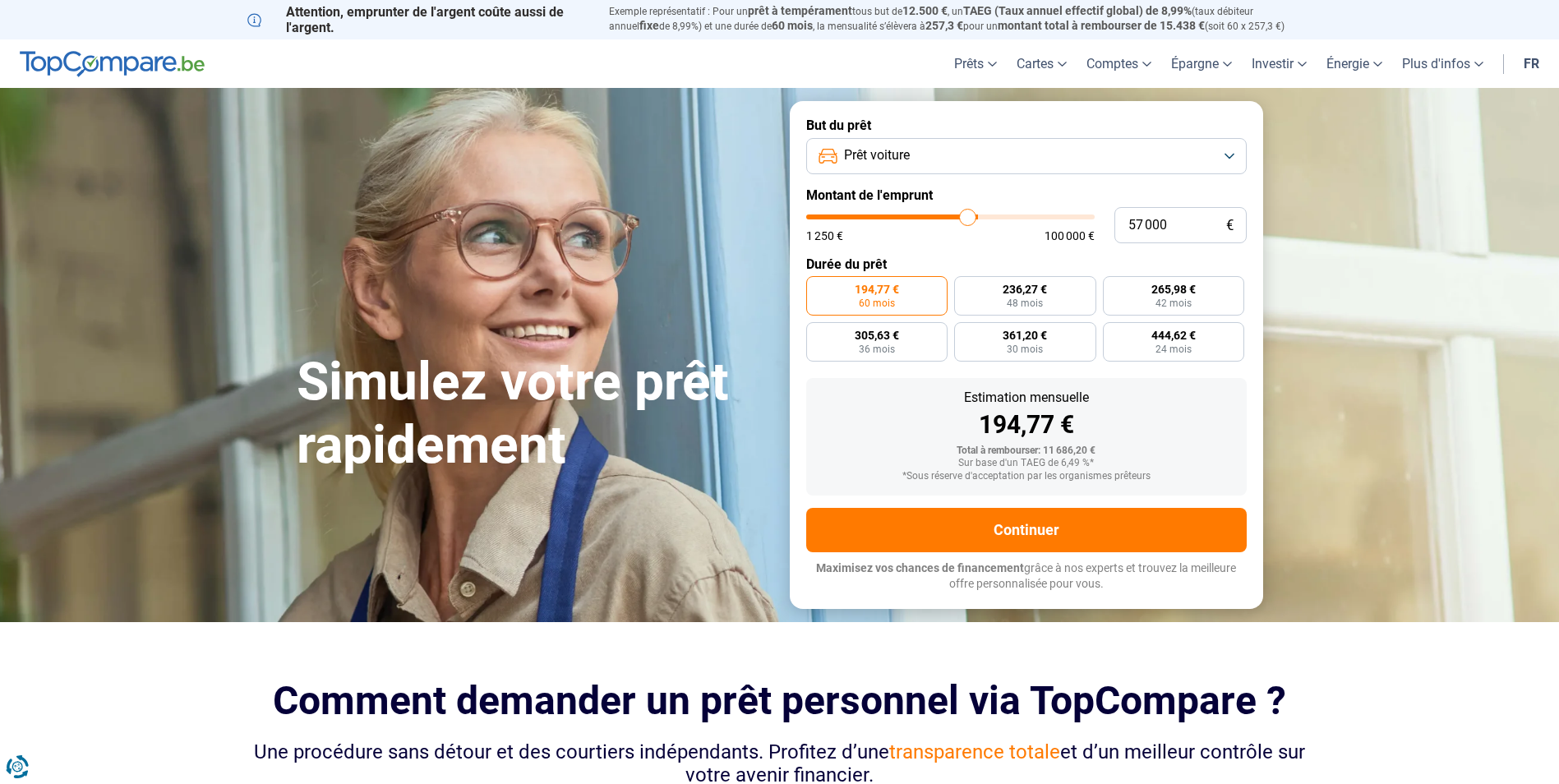
type input "55 750"
type input "55750"
type input "55 000"
type input "55000"
type input "54 750"
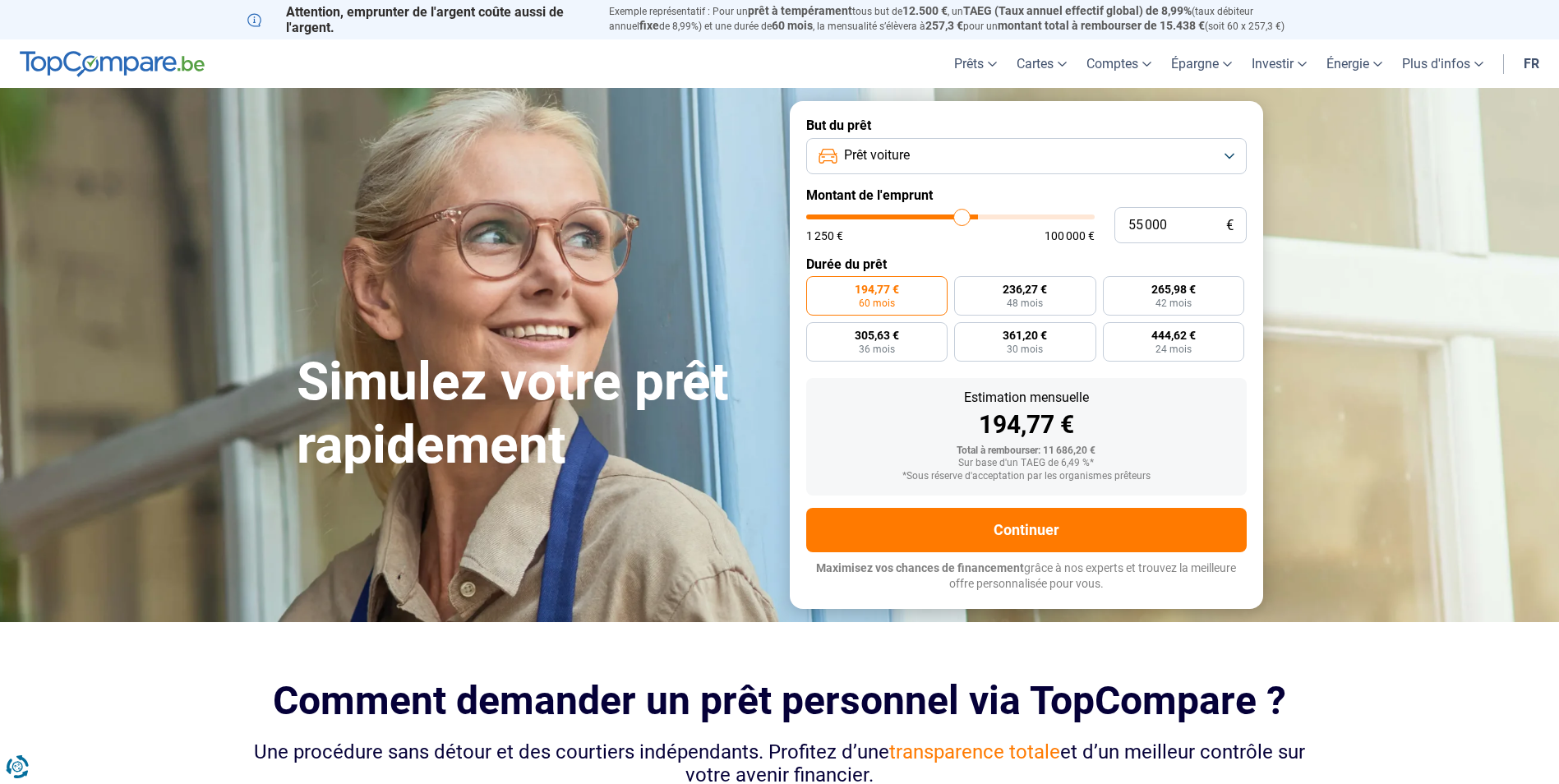
type input "54750"
type input "54 500"
type input "54500"
type input "54 000"
type input "54000"
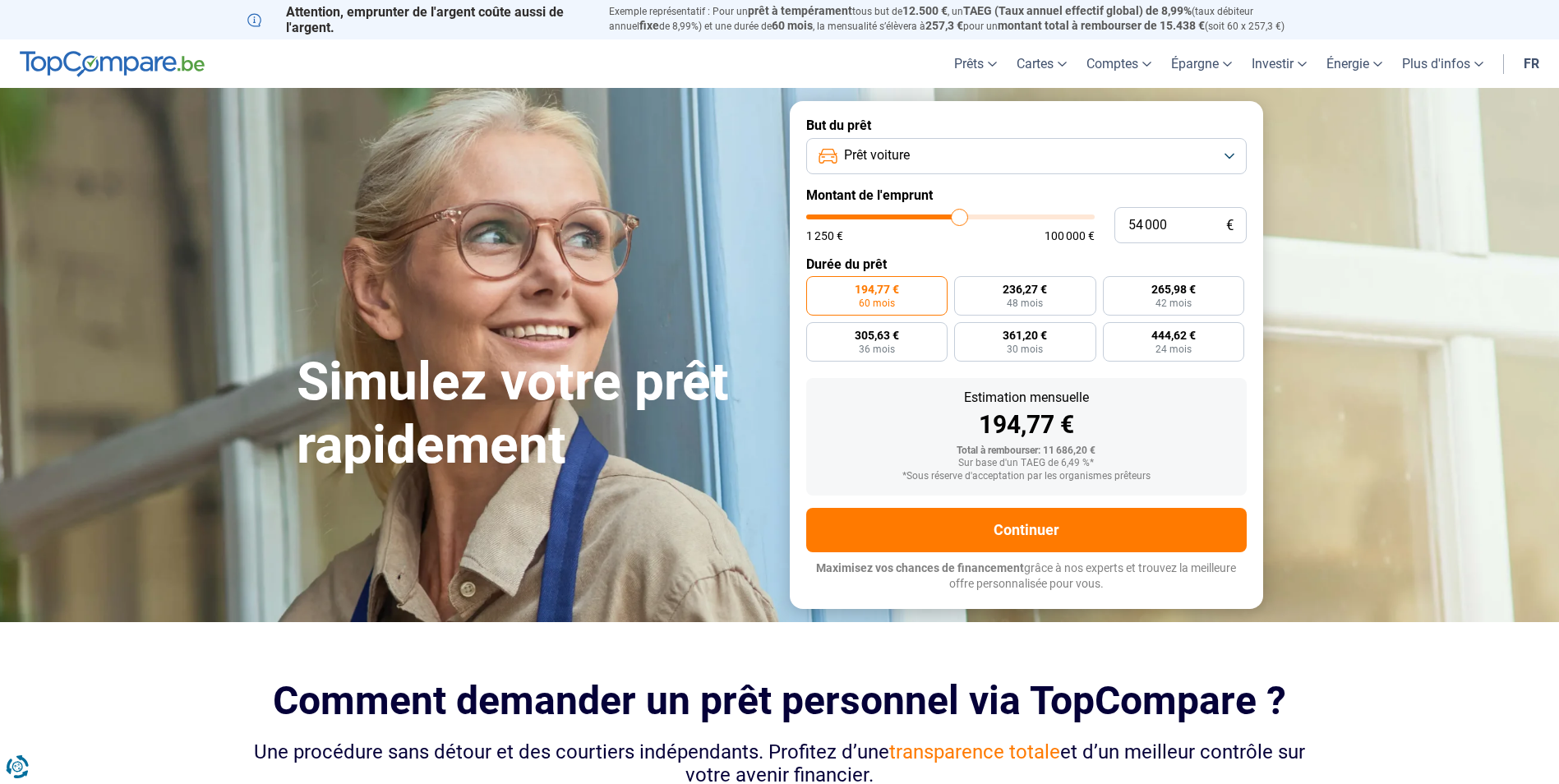
type input "53 000"
type input "53000"
type input "52 000"
type input "52000"
type input "51 250"
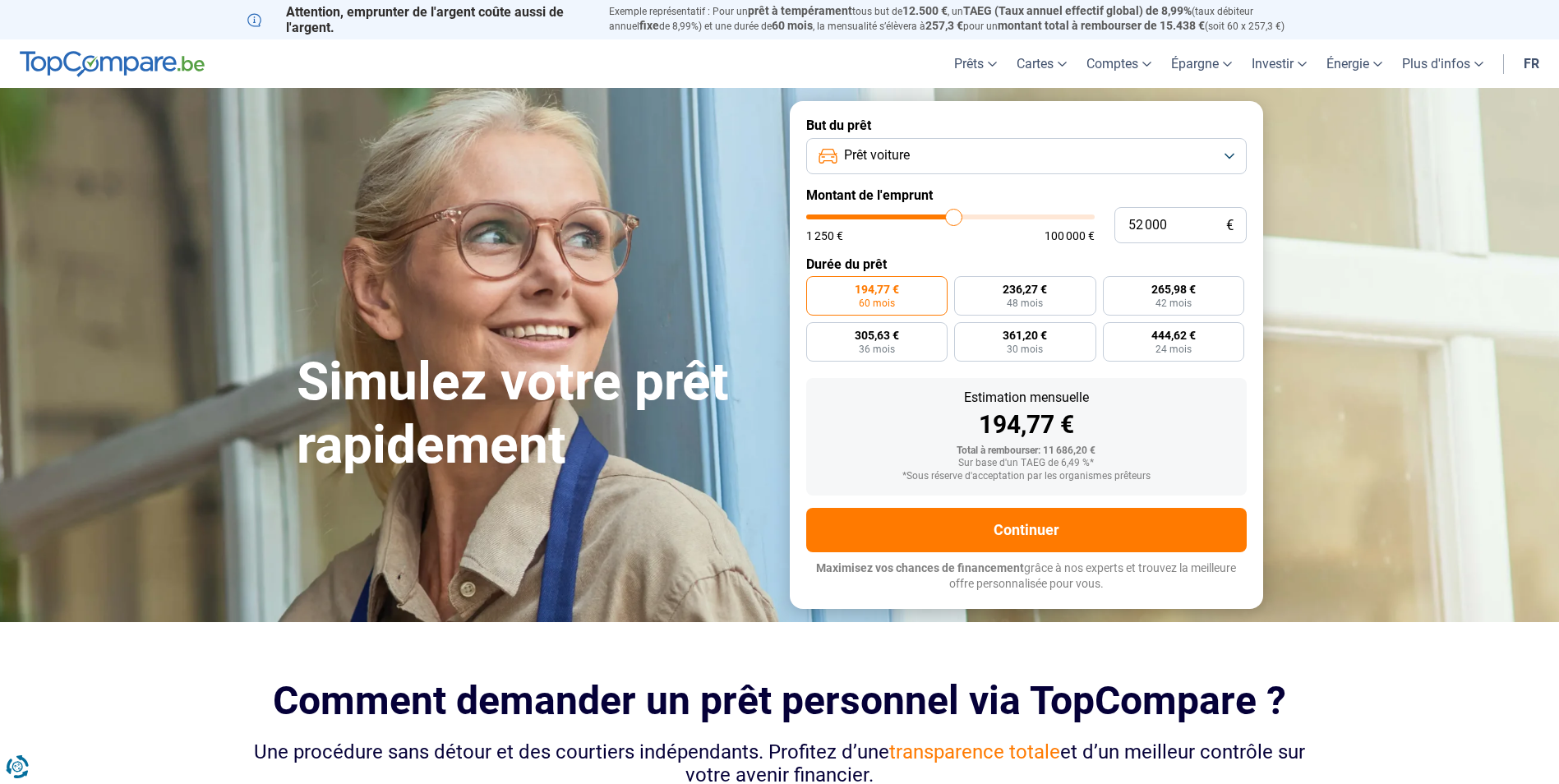
type input "51250"
type input "50 000"
type input "50000"
type input "48 750"
type input "48750"
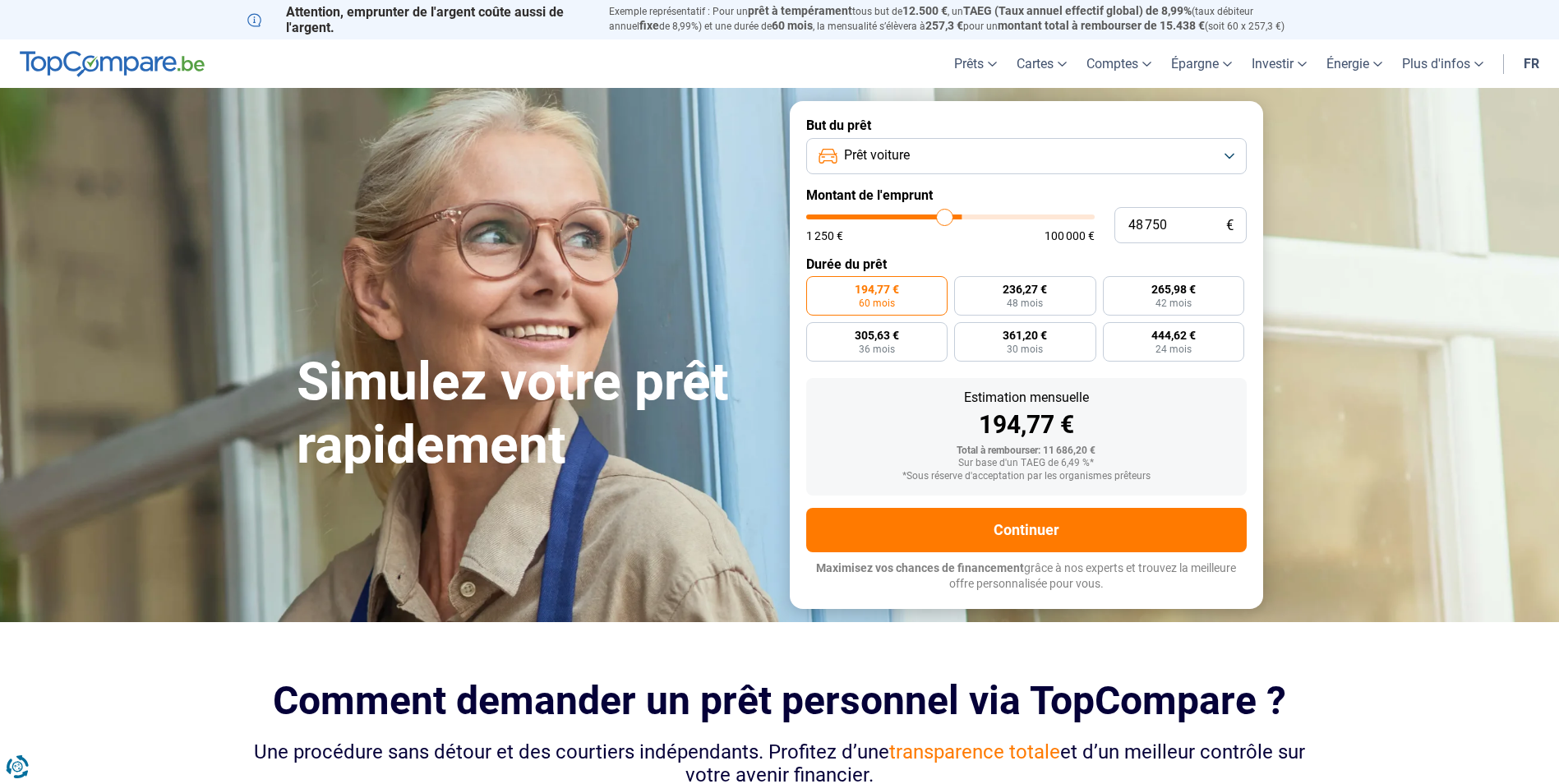
type input "48 250"
type input "48250"
type input "47 250"
type input "47250"
type input "46 000"
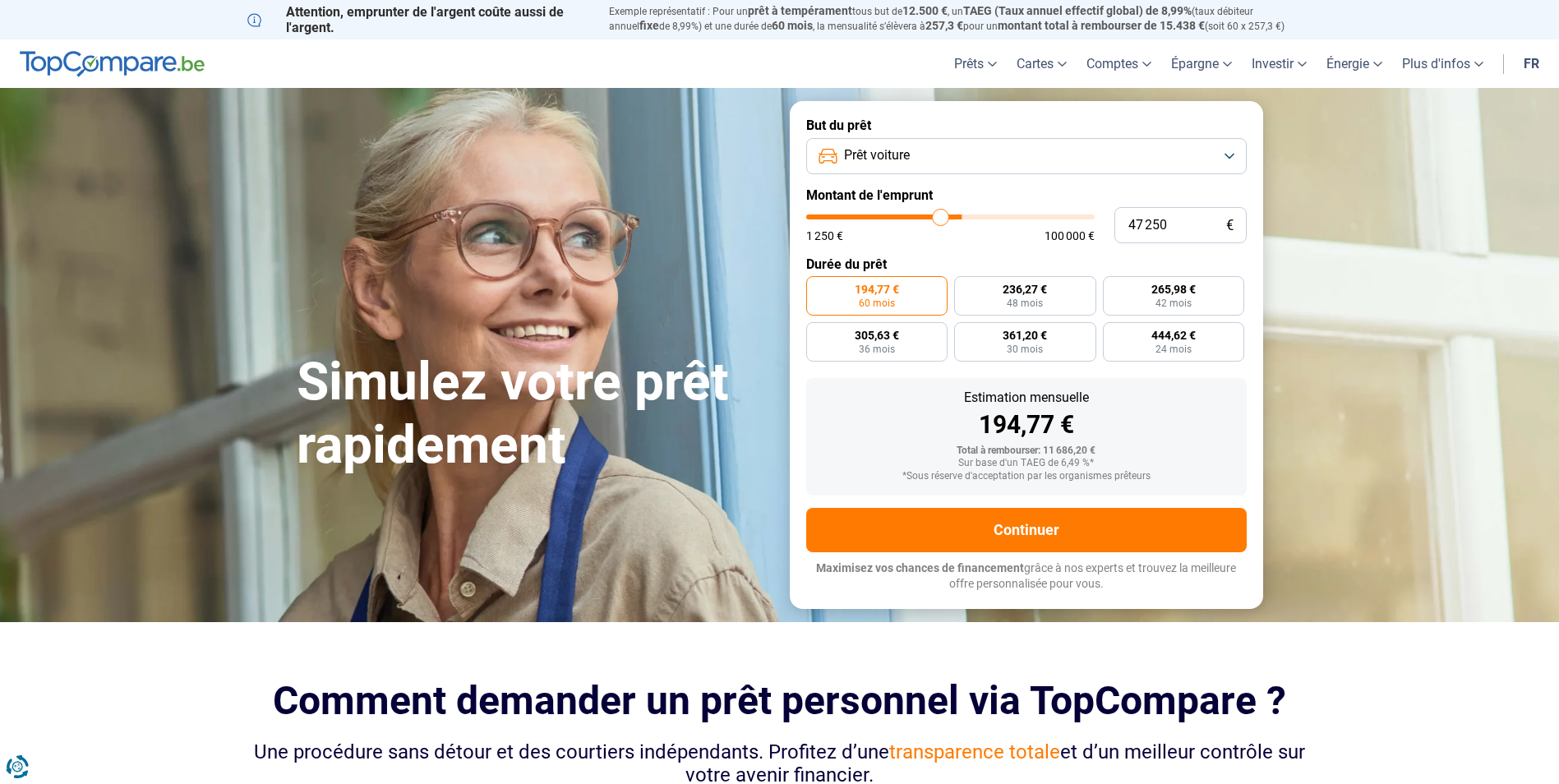
type input "46000"
type input "45 500"
type input "45500"
type input "45 000"
type input "45000"
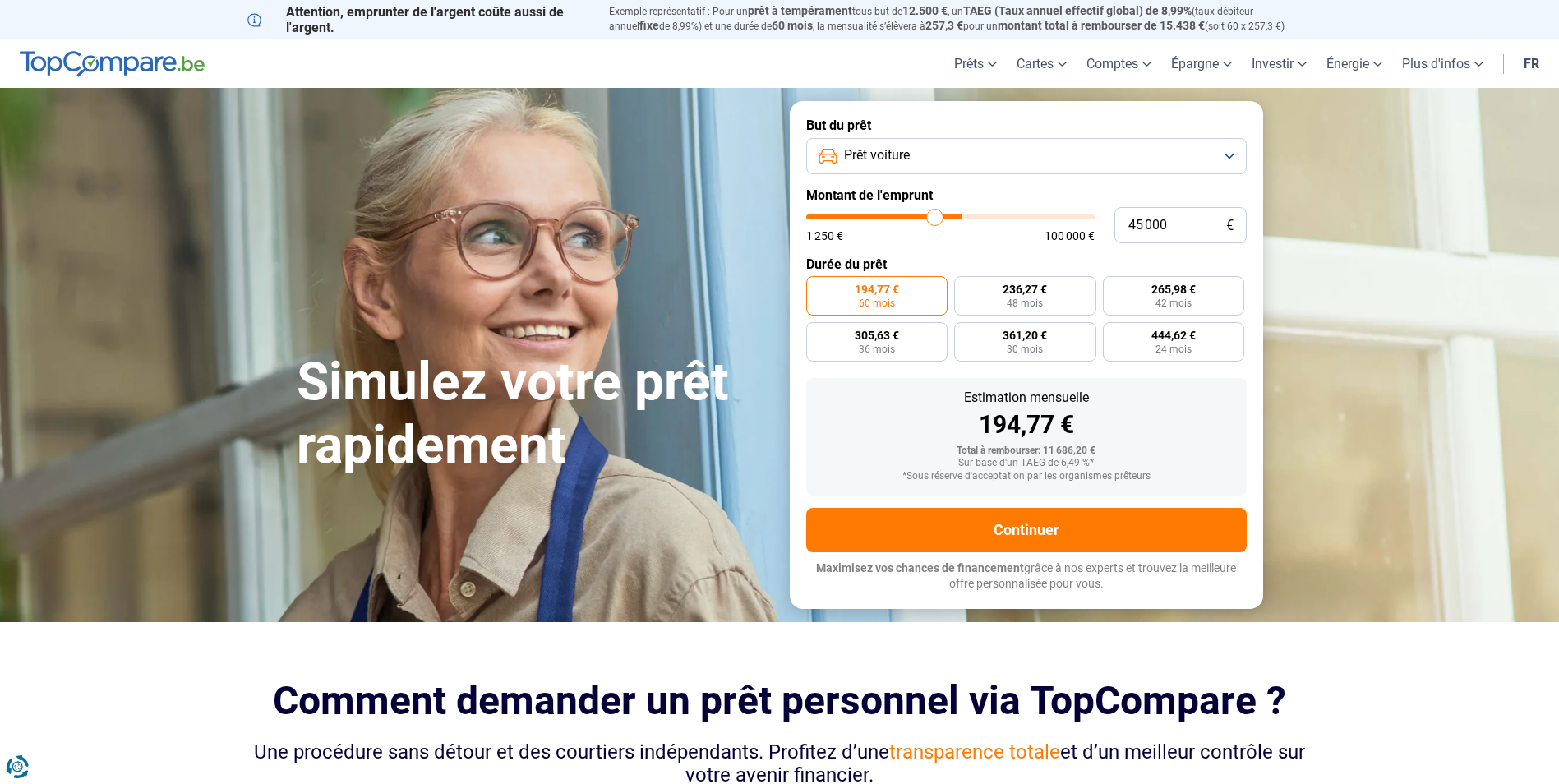
type input "44 250"
type input "44250"
type input "43 750"
type input "43750"
type input "42 750"
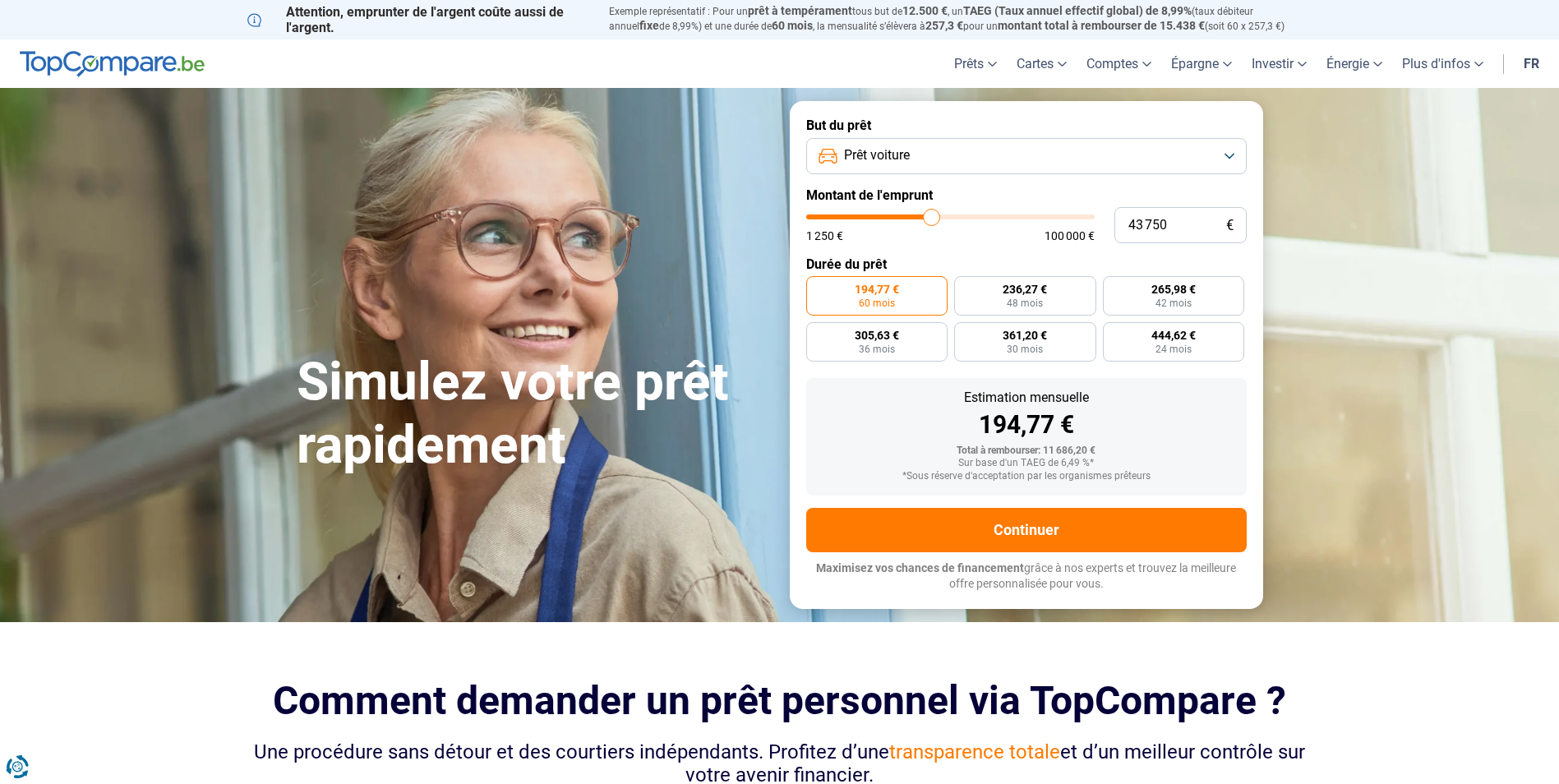
type input "42750"
type input "42 000"
type input "42000"
type input "41 000"
type input "41000"
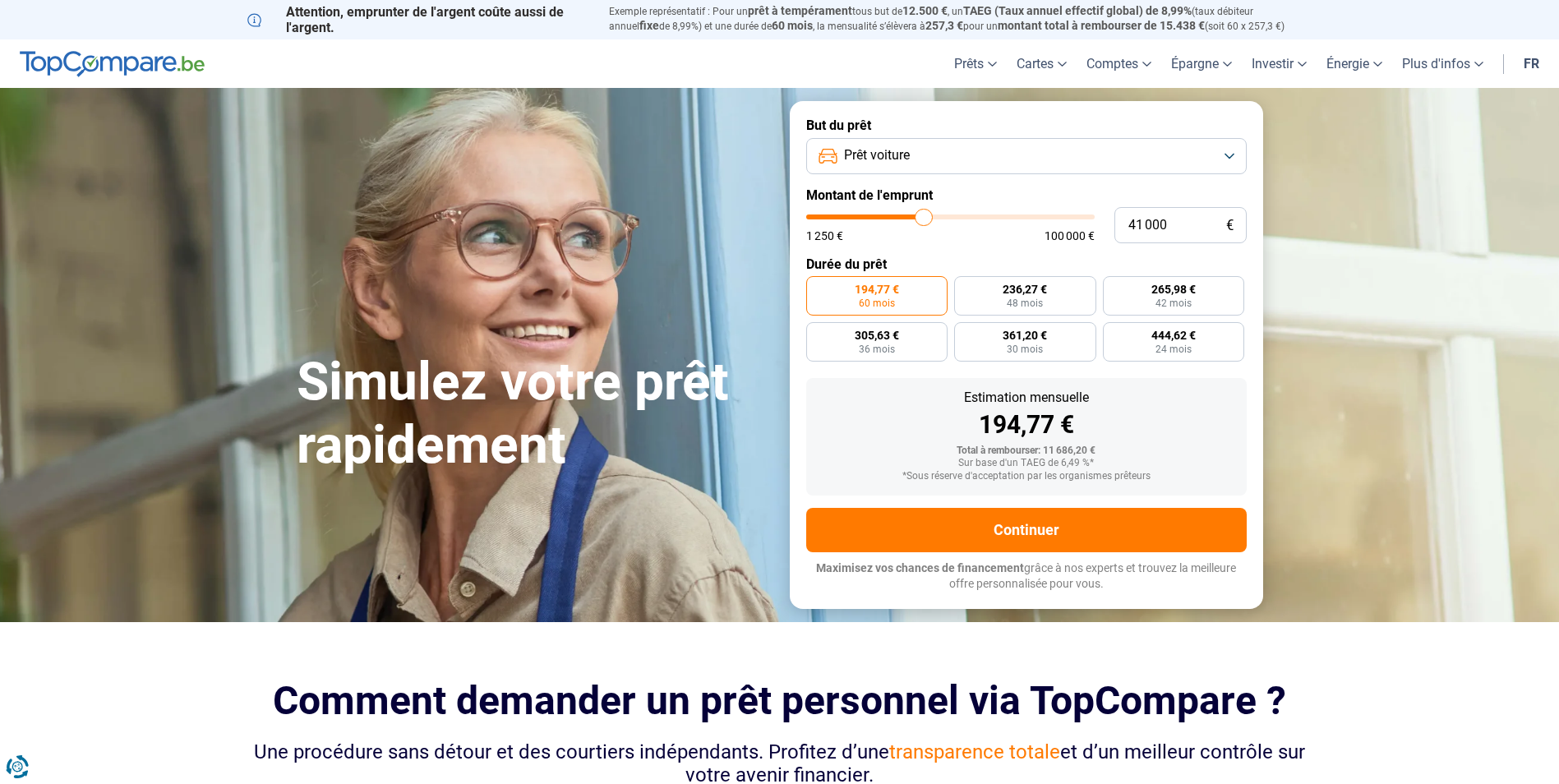
type input "40 000"
type input "40000"
type input "39 500"
type input "39500"
type input "38 500"
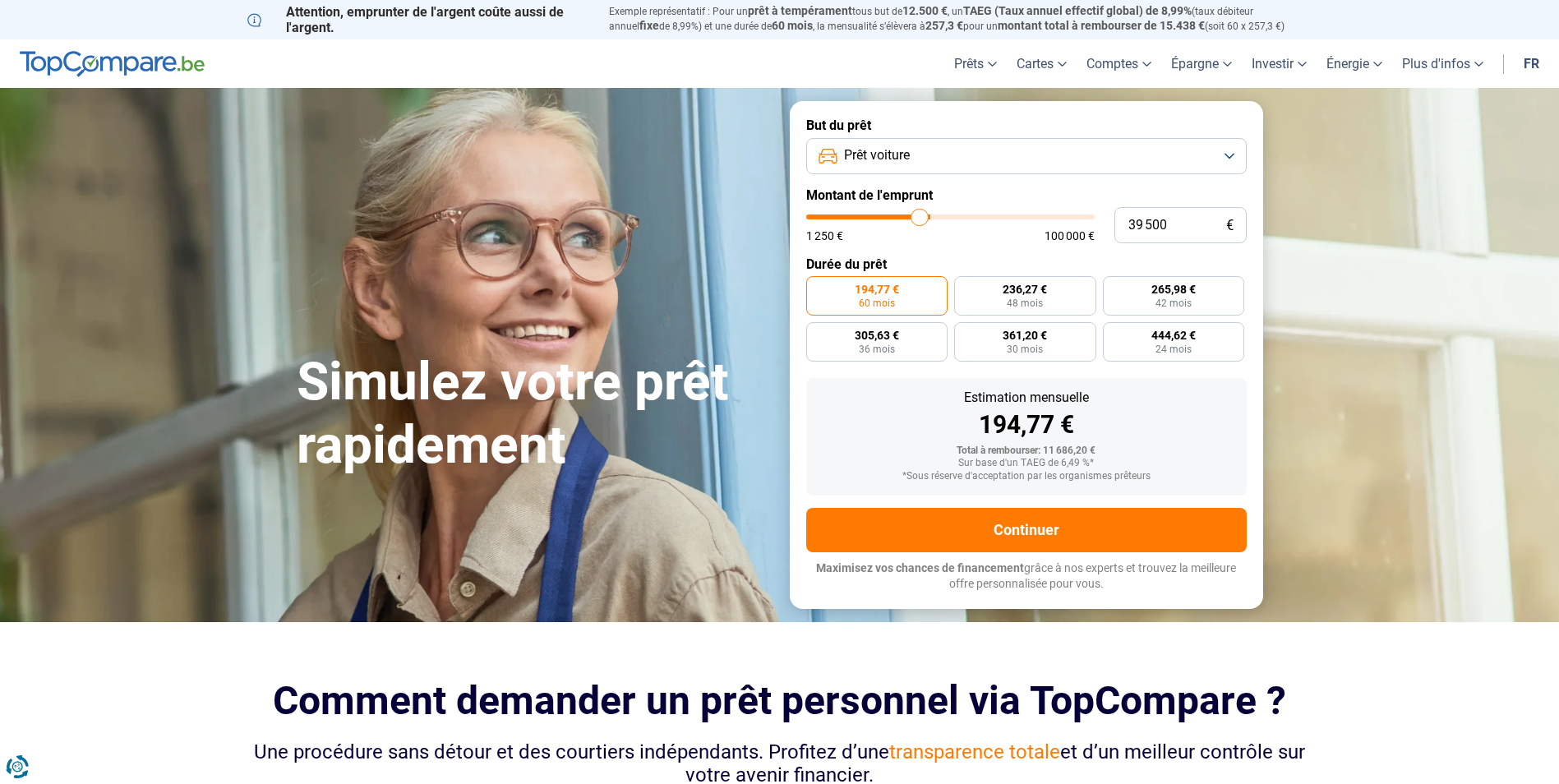
type input "38500"
type input "38 000"
type input "38000"
type input "36 750"
type input "36750"
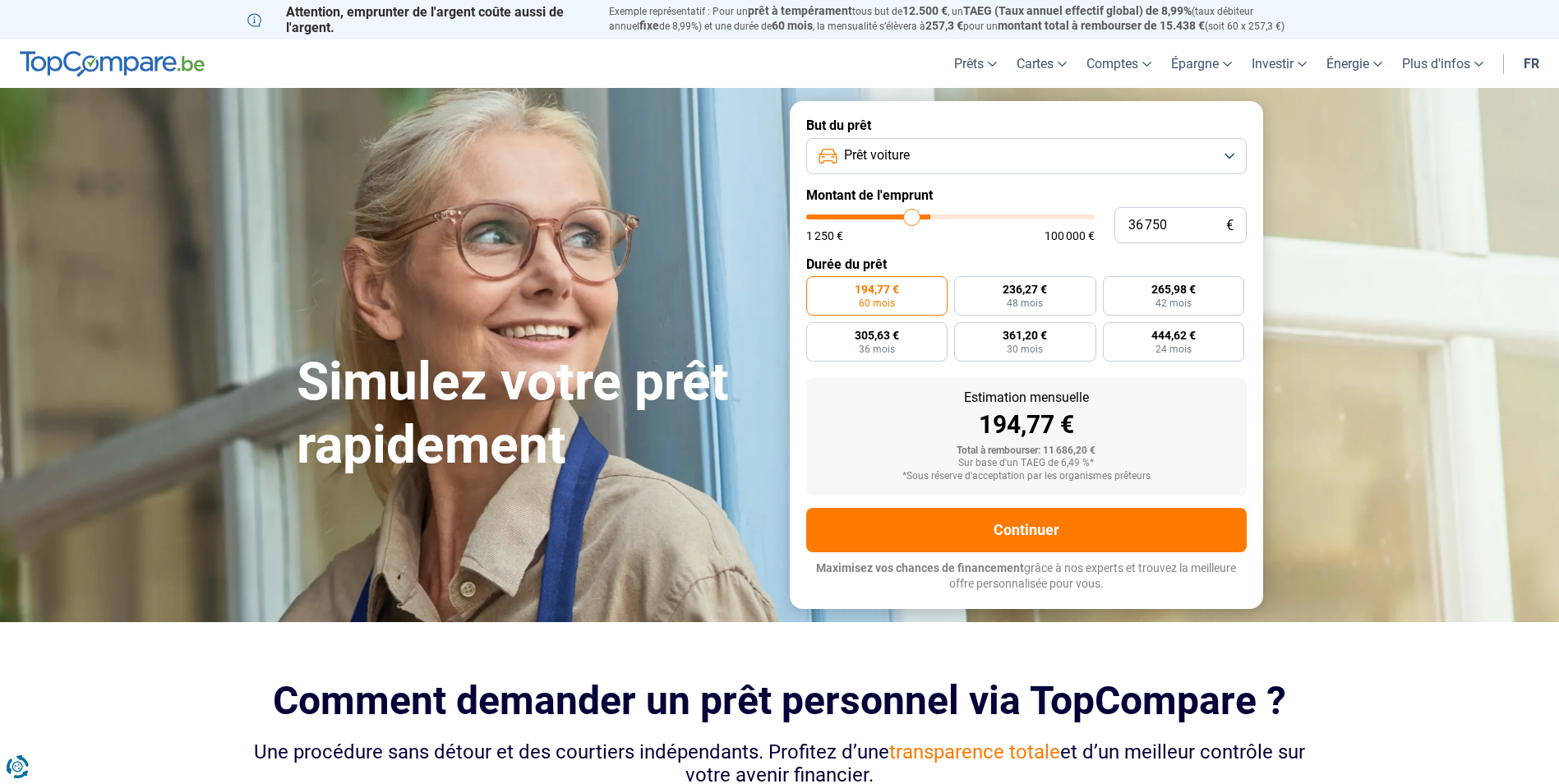
type input "35 250"
type input "35250"
type input "34 250"
type input "34250"
type input "33 500"
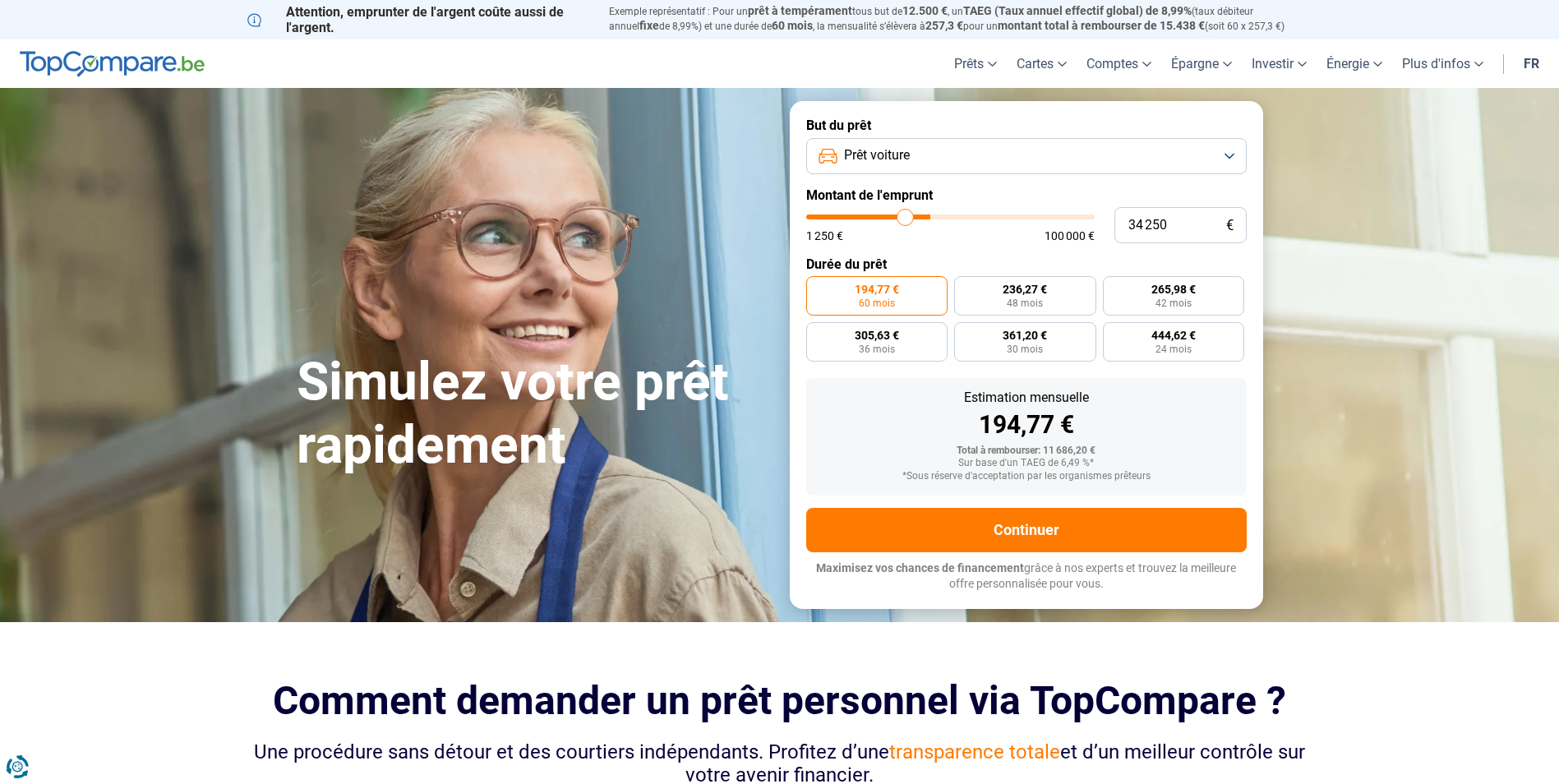
type input "33500"
type input "32 500"
type input "32500"
type input "32 000"
type input "32000"
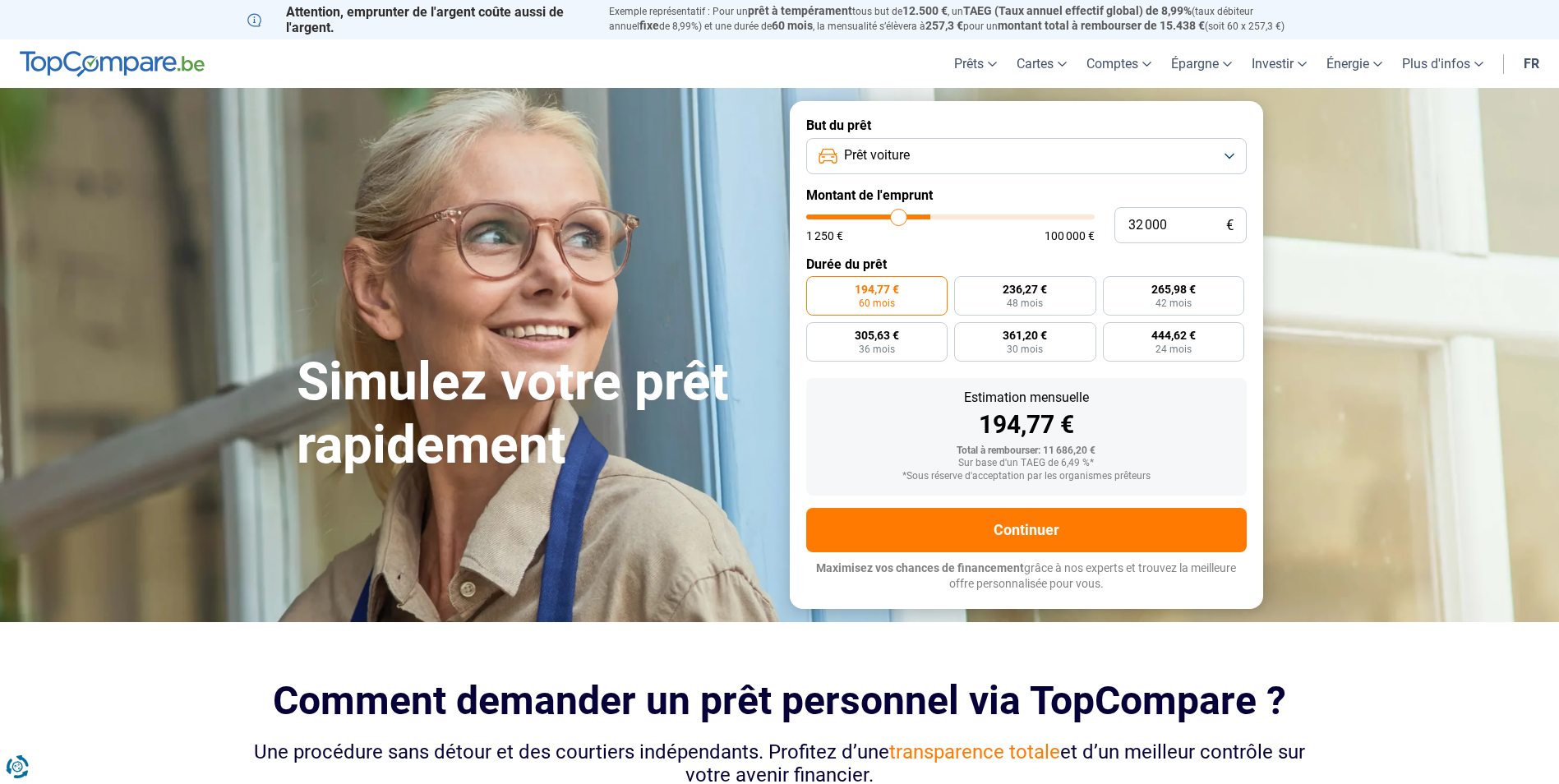
type input "31 250"
type input "31250"
type input "31 000"
type input "31000"
type input "30 750"
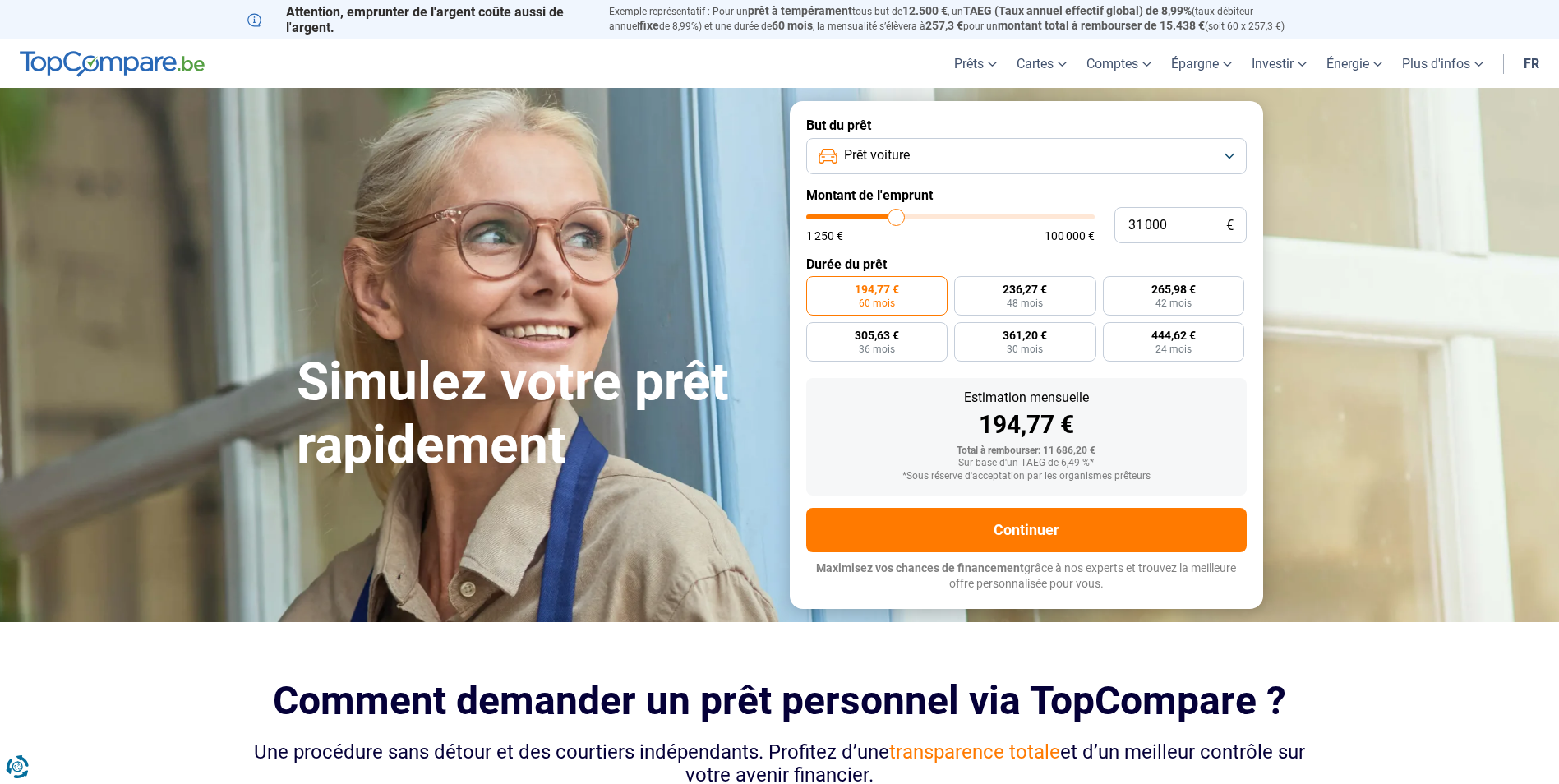
type input "30750"
type input "29 750"
type input "29750"
type input "29 500"
type input "29500"
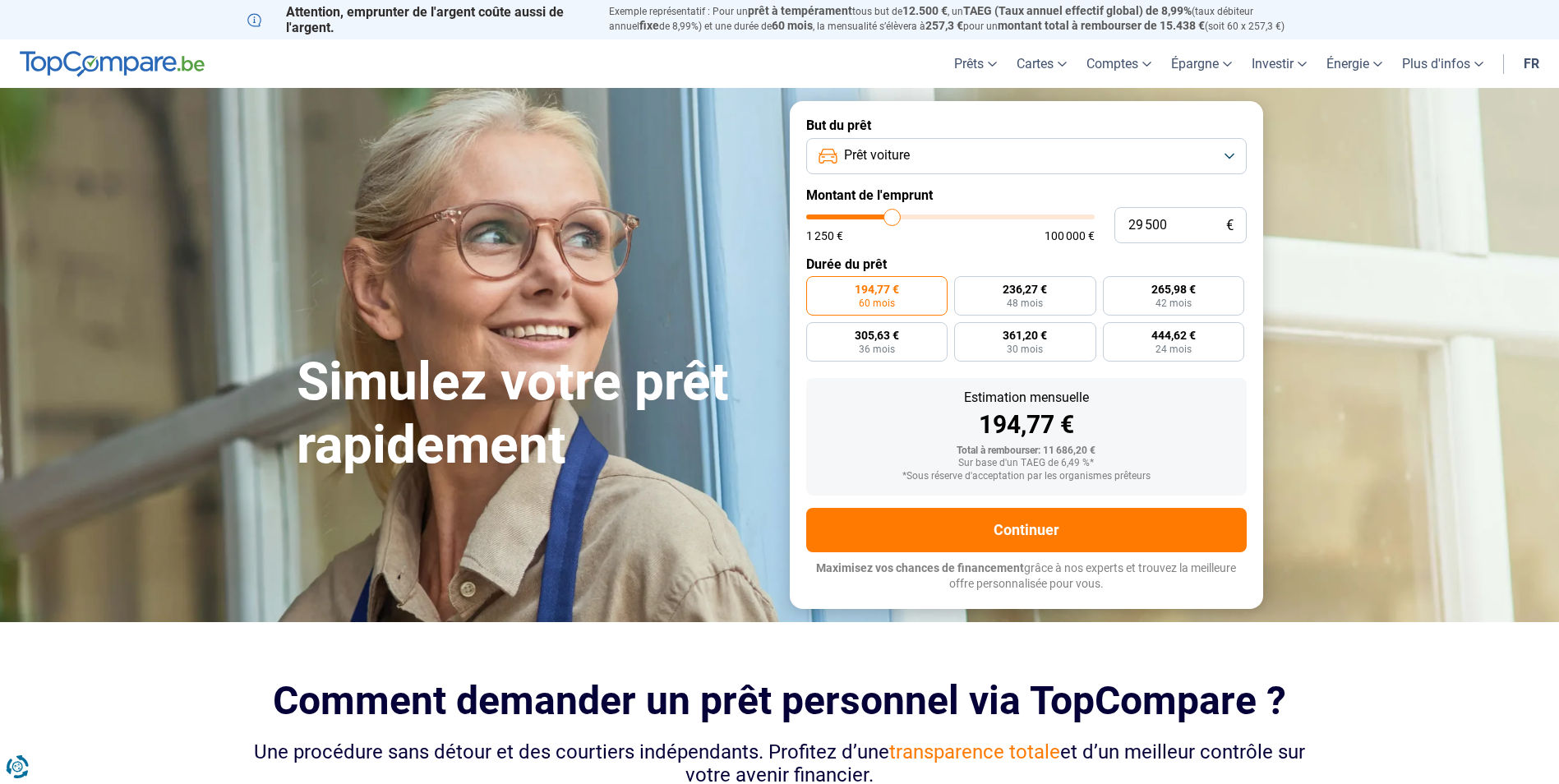
type input "29 000"
type input "29000"
type input "28 750"
type input "28750"
type input "28 250"
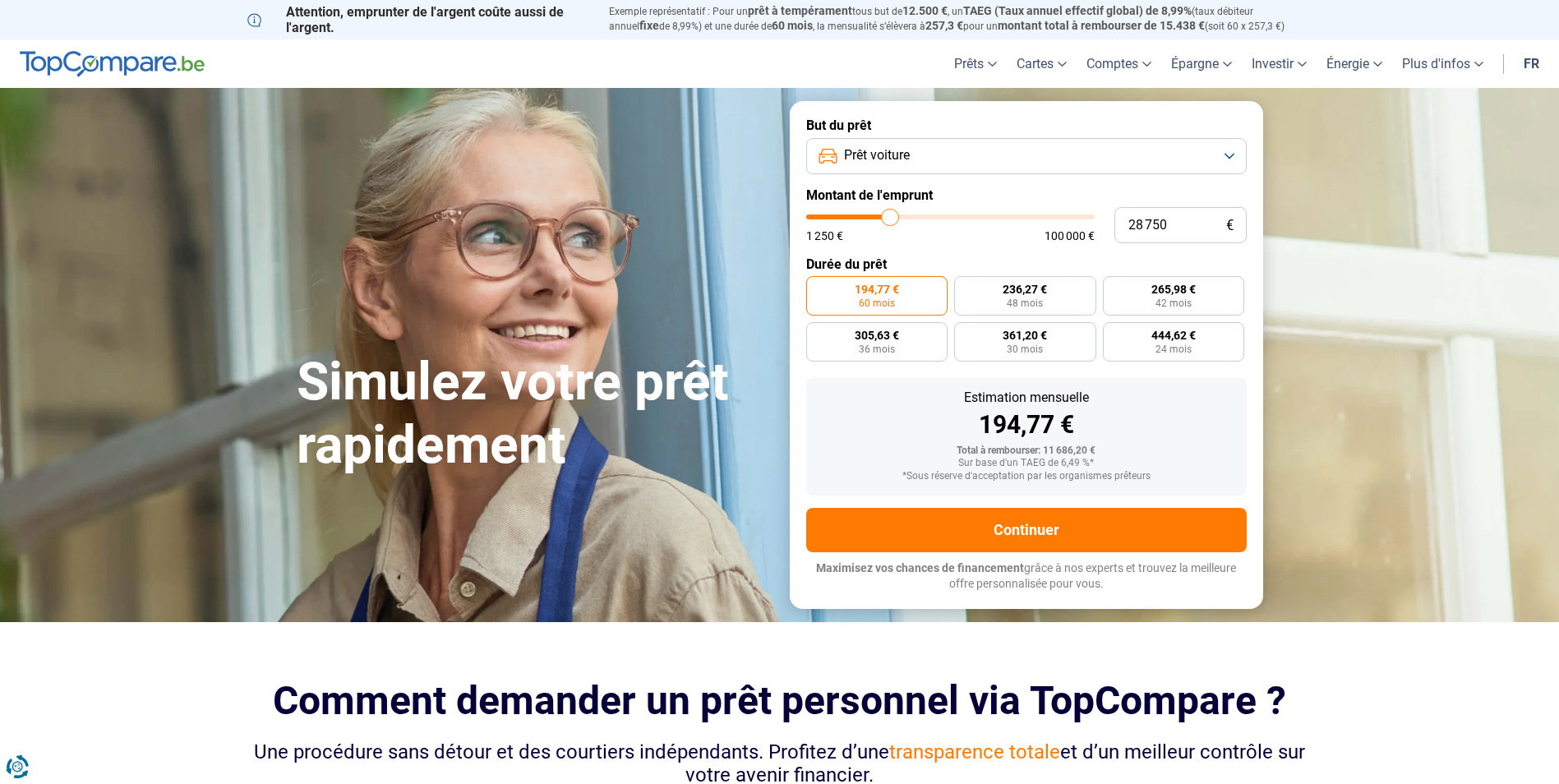
type input "28250"
type input "28 000"
type input "28000"
type input "27 500"
type input "27500"
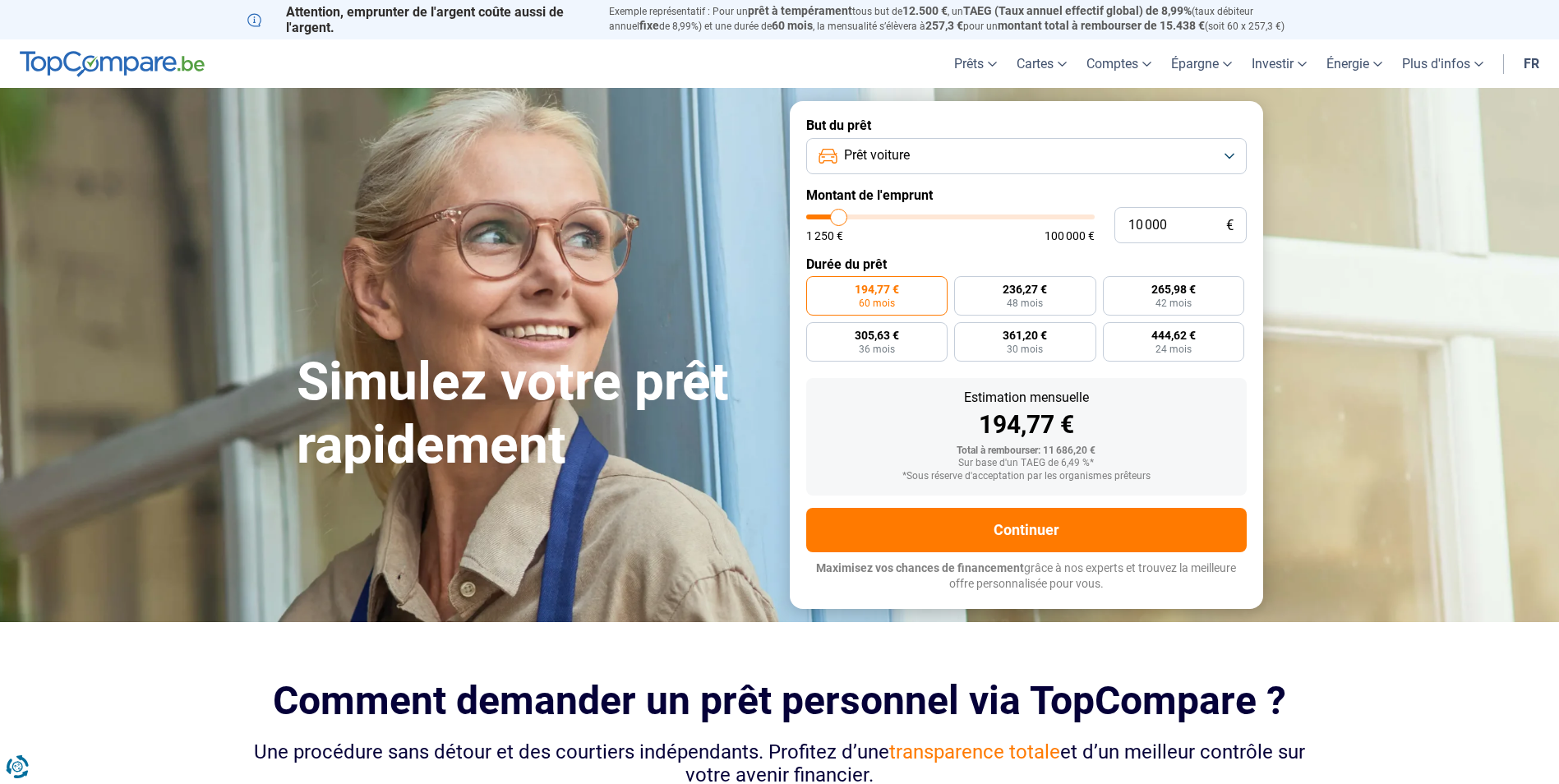
drag, startPoint x: 837, startPoint y: 221, endPoint x: 839, endPoint y: 234, distance: 13.2
click at [839, 219] on input "range" at bounding box center [950, 216] width 289 height 5
click at [830, 219] on input "range" at bounding box center [950, 216] width 289 height 5
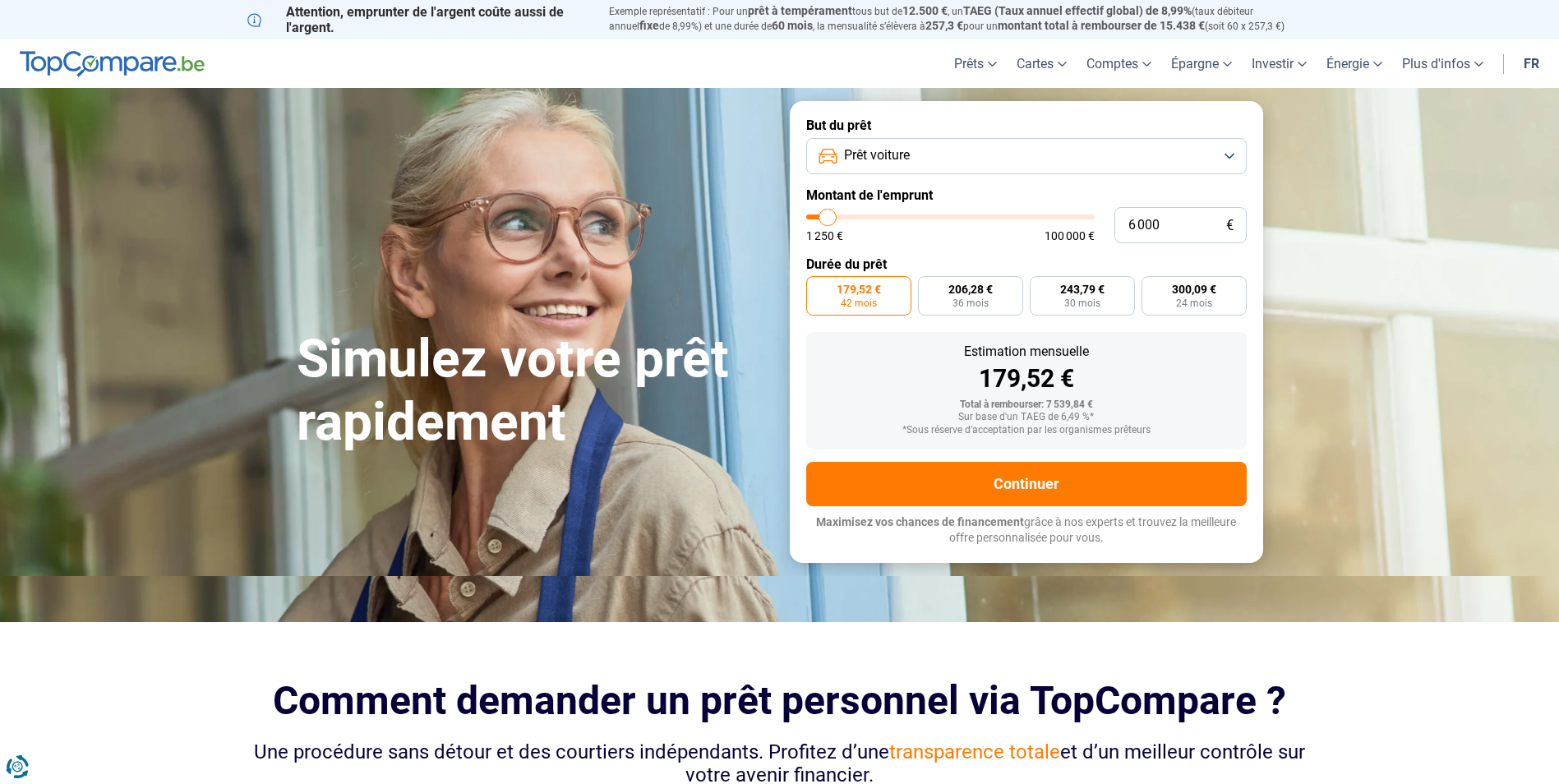
click at [828, 219] on input "range" at bounding box center [950, 216] width 289 height 5
click at [975, 298] on span "36 mois" at bounding box center [970, 303] width 36 height 9
click at [929, 287] on input "183,36 € 36 mois" at bounding box center [923, 281] width 10 height 10
click at [834, 216] on input "range" at bounding box center [950, 216] width 289 height 5
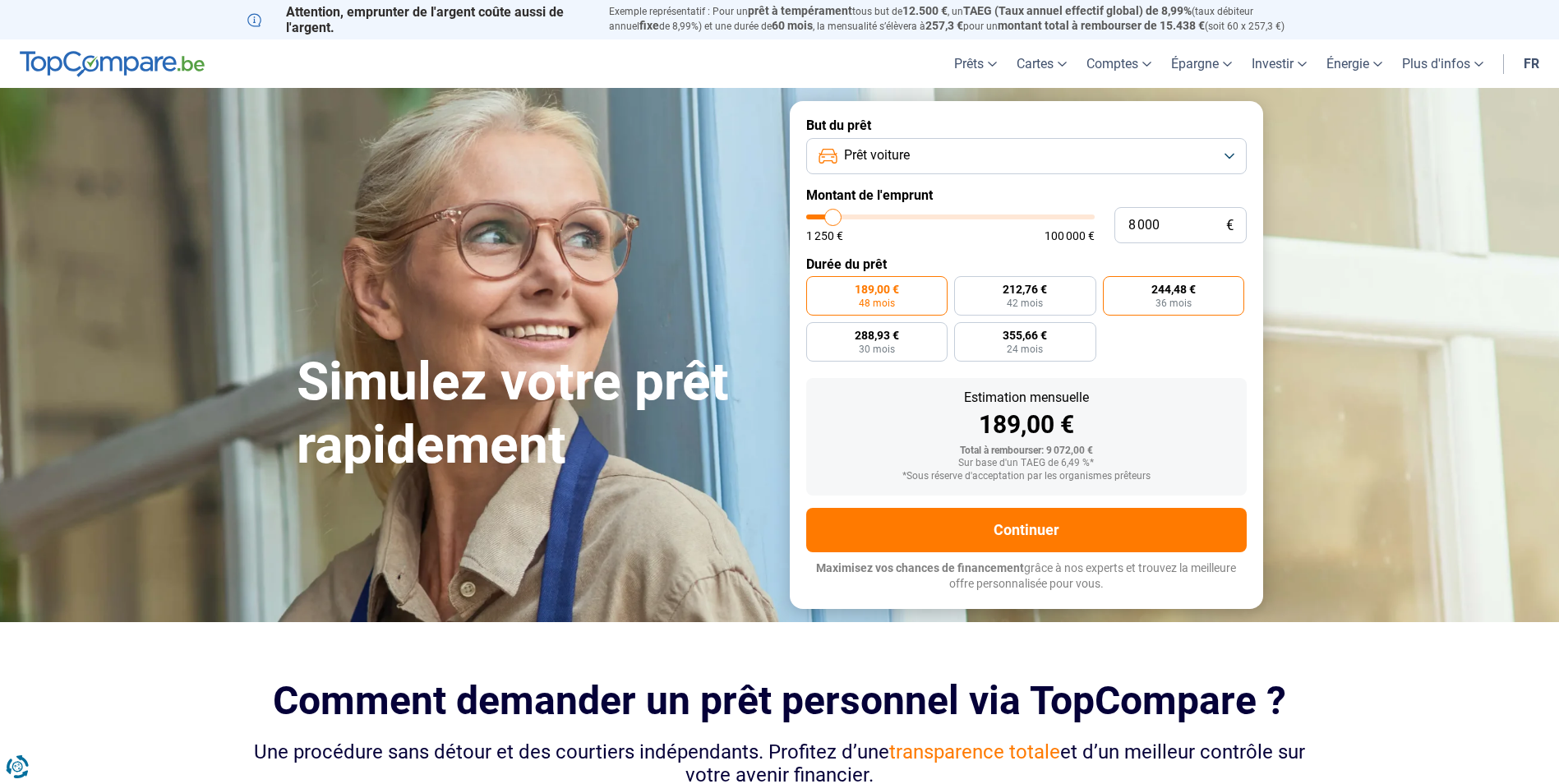
click at [1173, 303] on span "36 mois" at bounding box center [1174, 303] width 36 height 9
click at [1114, 287] on input "244,48 € 36 mois" at bounding box center [1108, 281] width 10 height 10
